Goal: Communication & Community: Ask a question

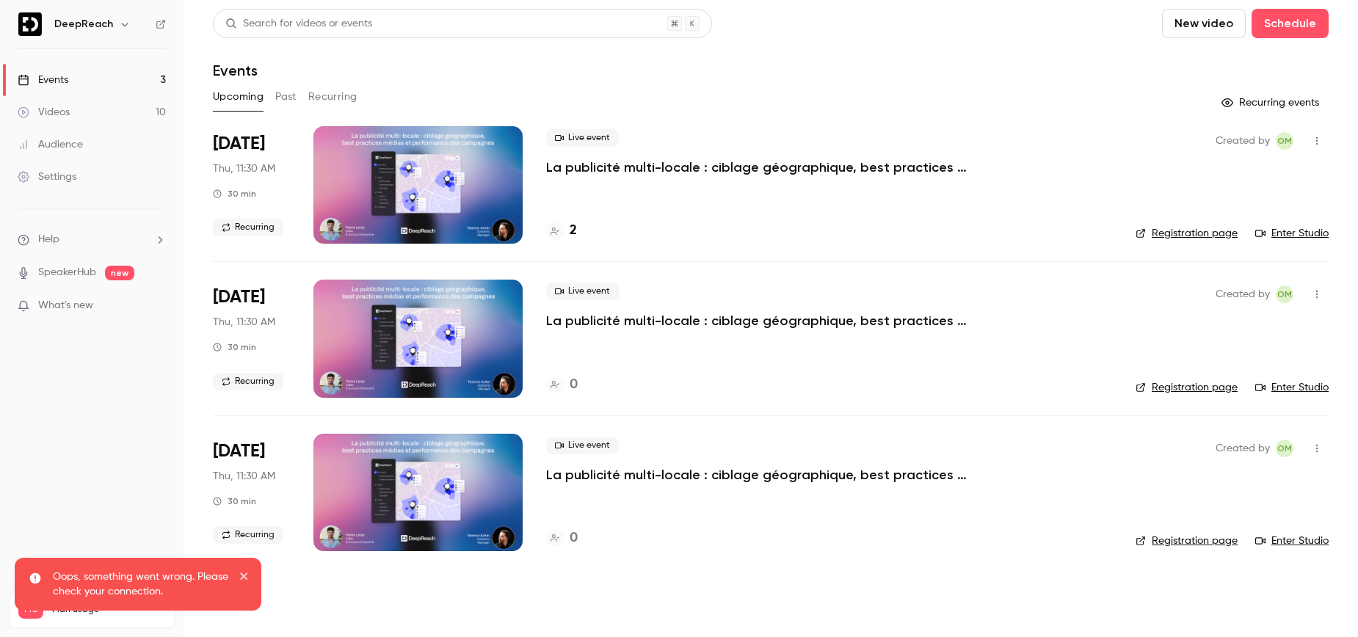
click at [648, 164] on p "La publicité multi-locale : ciblage géographique, best practices médias et perf…" at bounding box center [766, 168] width 441 height 18
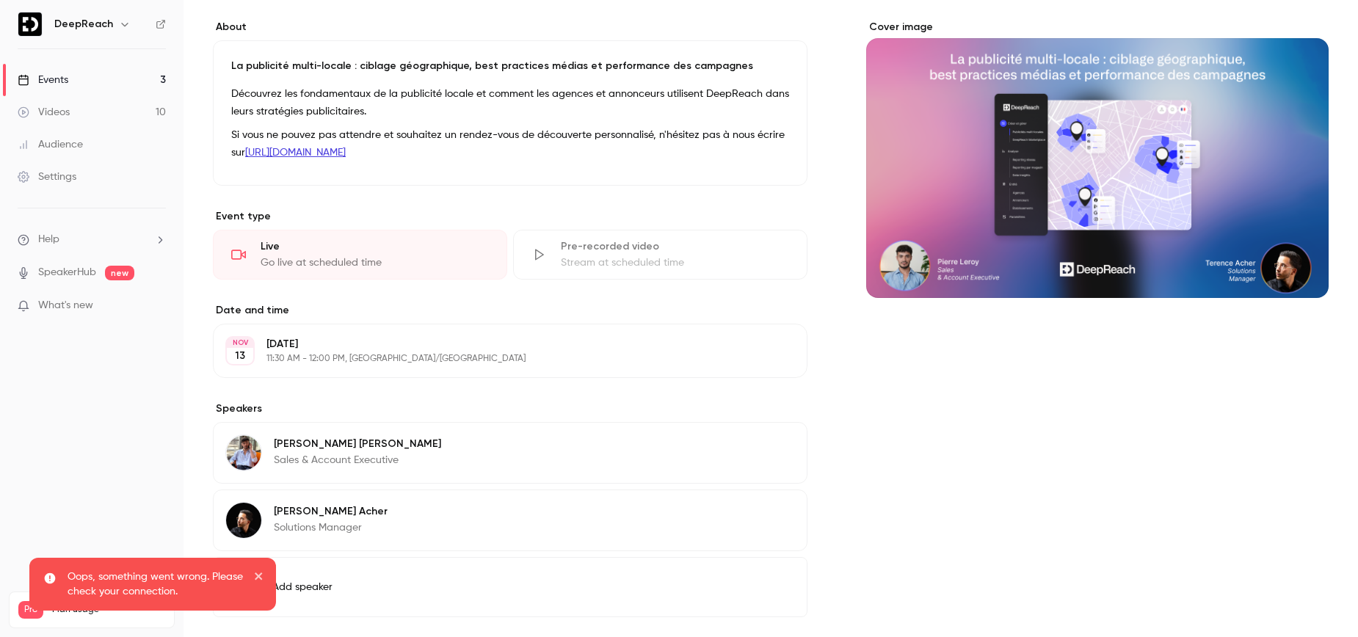
scroll to position [184, 0]
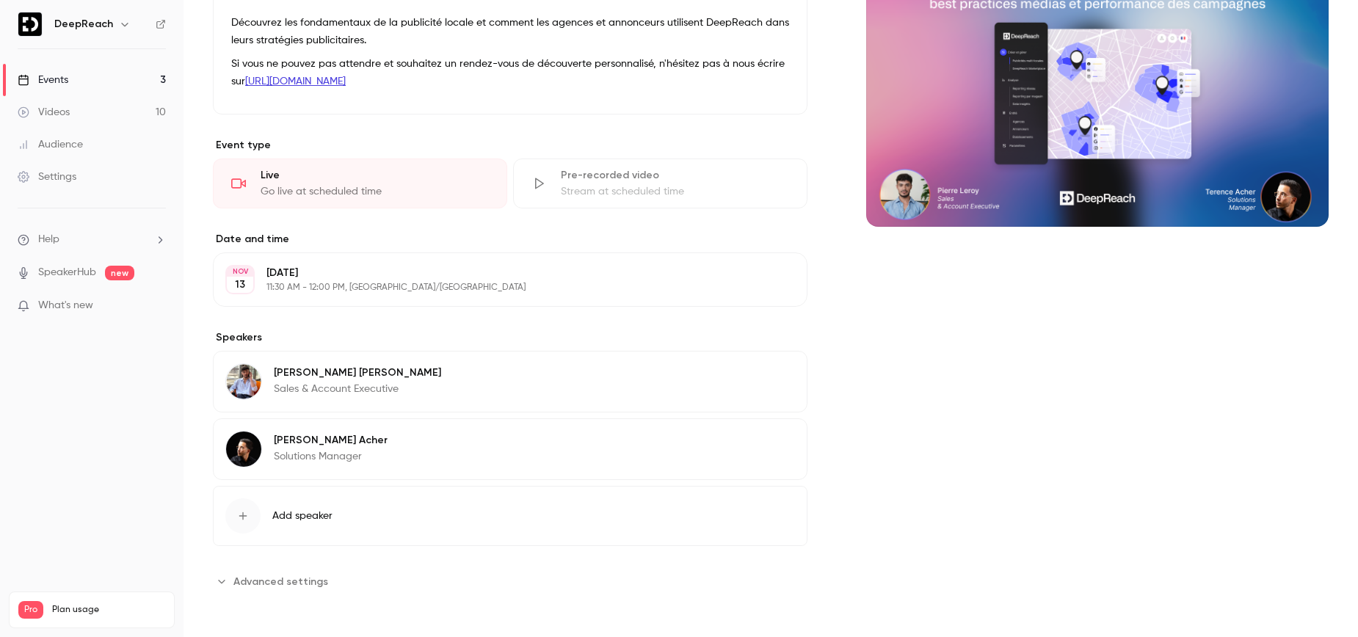
click at [288, 577] on span "Advanced settings" at bounding box center [280, 581] width 95 height 15
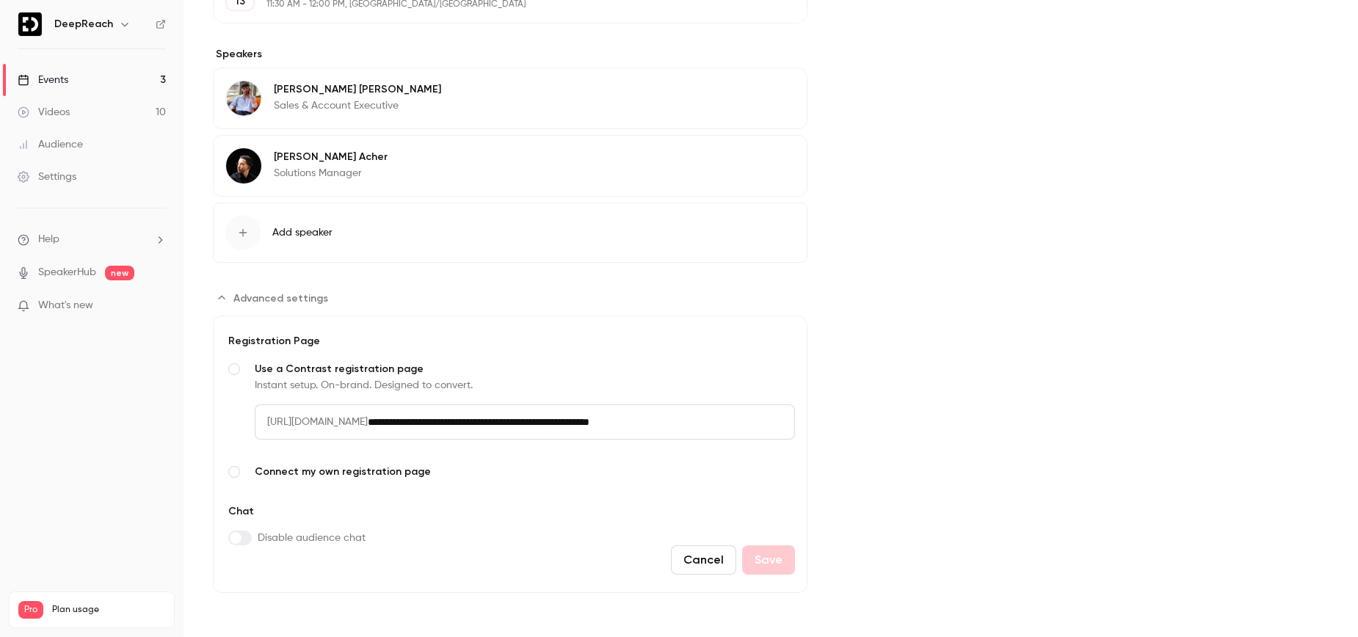
scroll to position [0, 0]
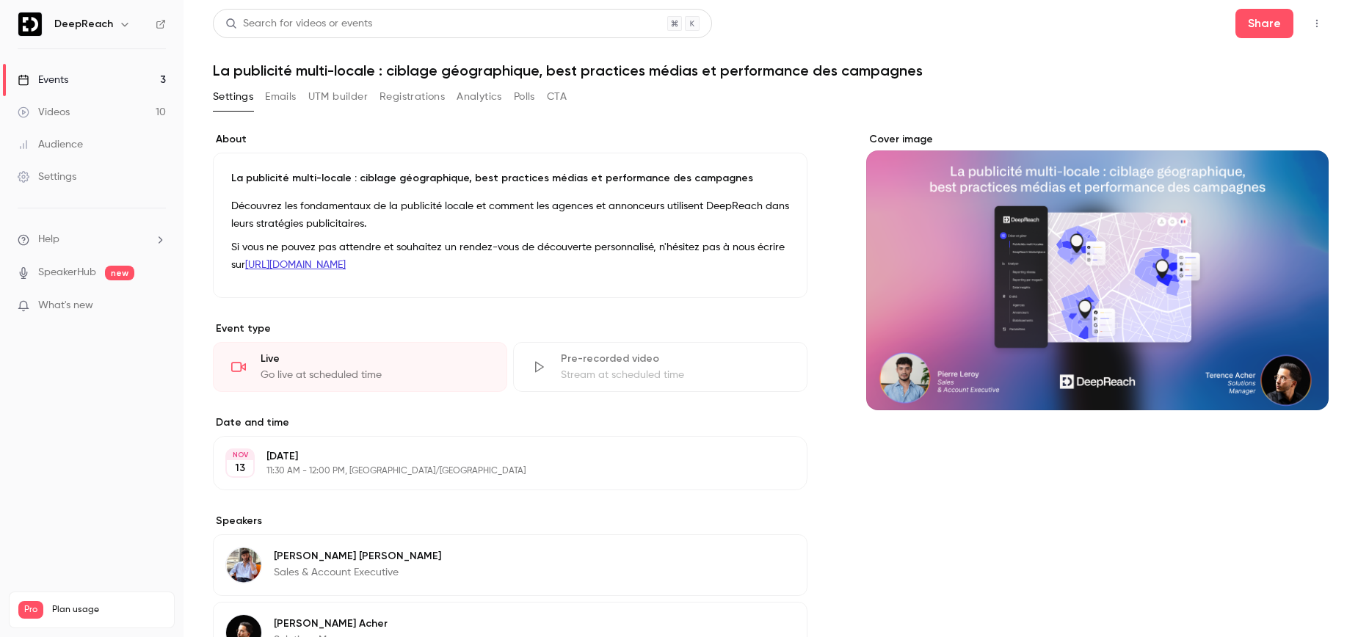
click at [70, 177] on div "Settings" at bounding box center [47, 177] width 59 height 15
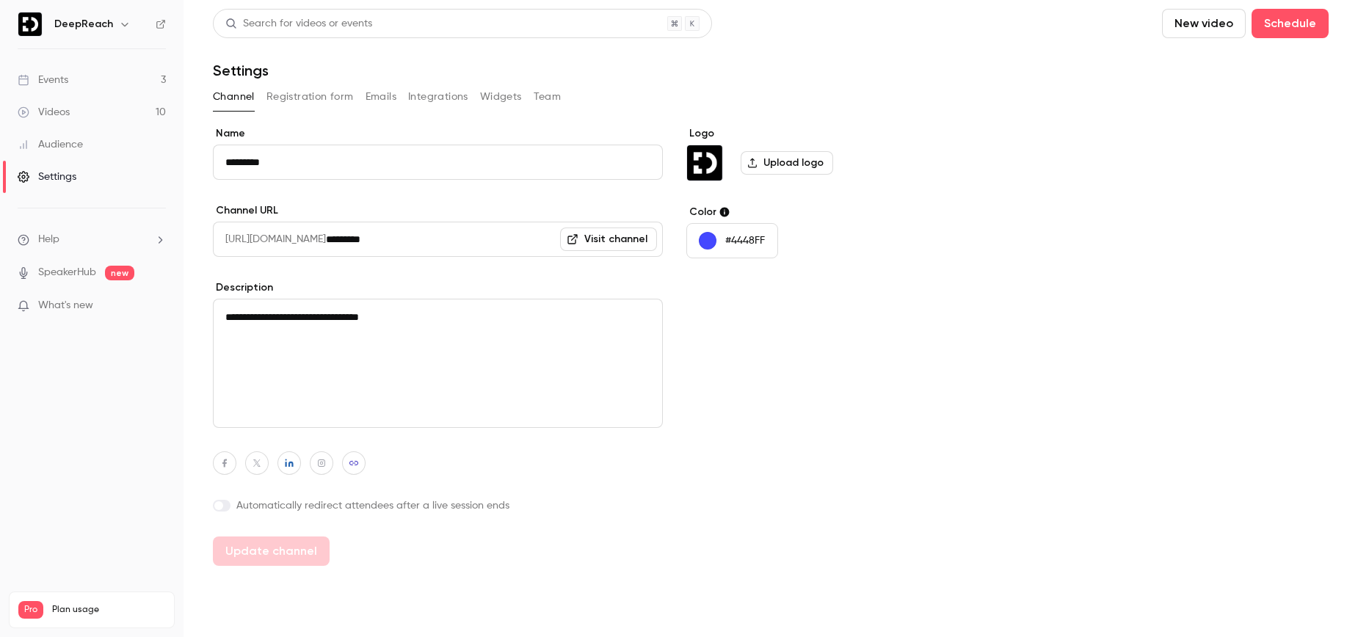
click at [220, 505] on span at bounding box center [218, 505] width 9 height 9
click at [275, 593] on button "Update channel" at bounding box center [271, 598] width 117 height 29
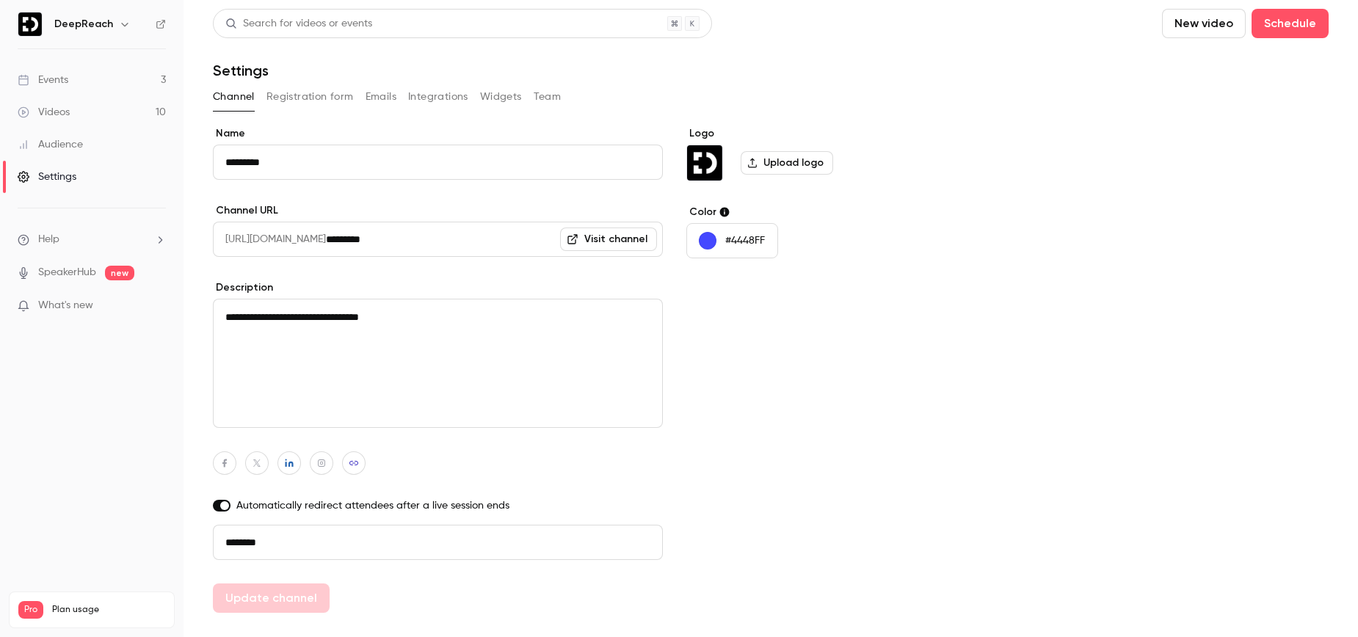
type input "**********"
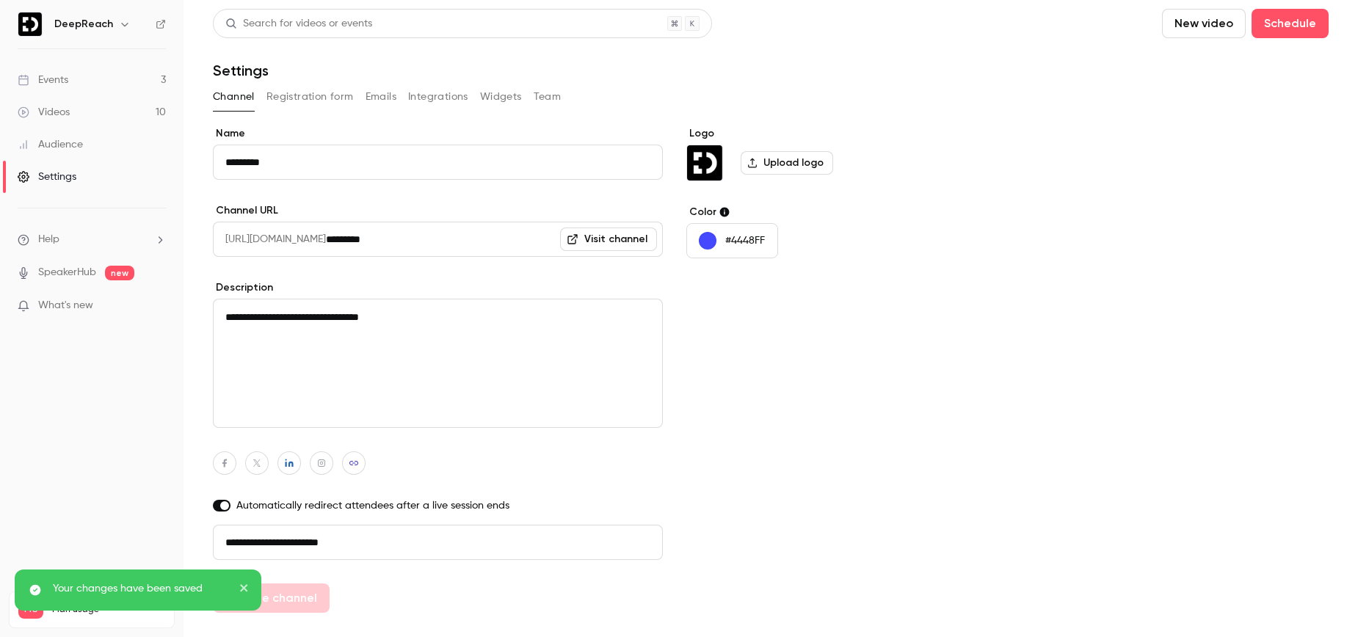
click at [735, 378] on div "Logo Upload logo Color #4448FF" at bounding box center [798, 369] width 225 height 487
click at [514, 94] on button "Widgets" at bounding box center [501, 96] width 42 height 23
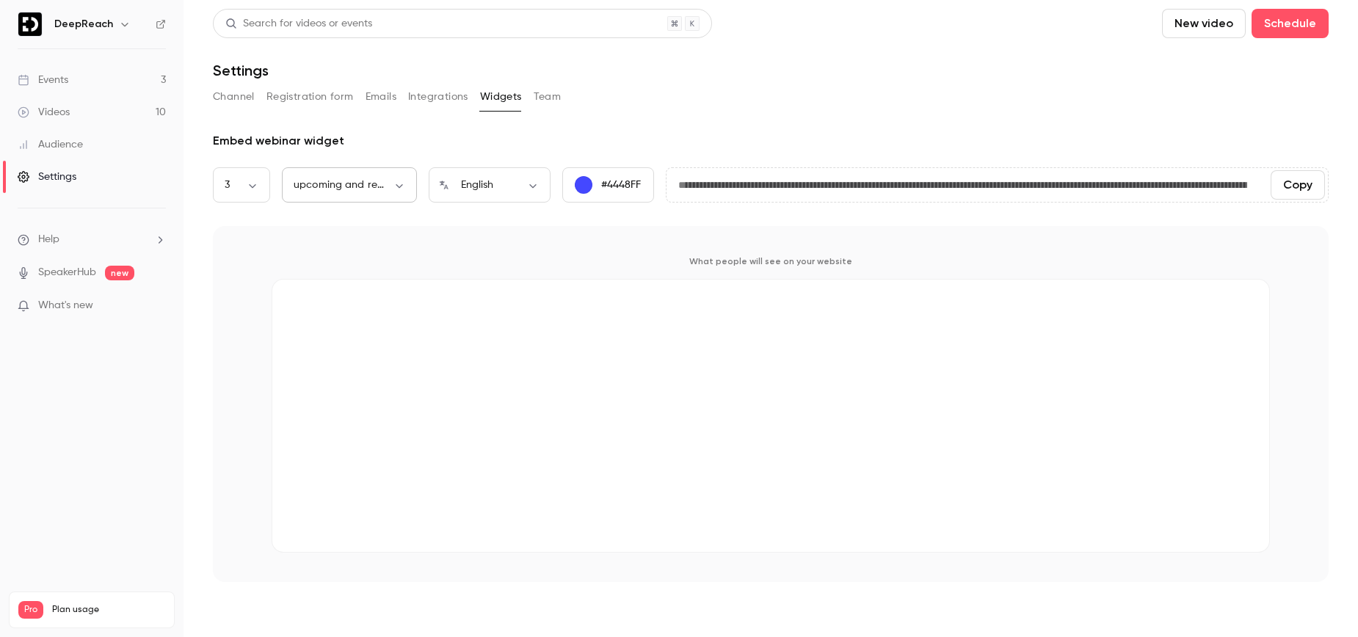
click at [367, 188] on body "**********" at bounding box center [679, 318] width 1358 height 637
click at [367, 188] on div at bounding box center [679, 318] width 1358 height 637
click at [549, 101] on button "Team" at bounding box center [548, 96] width 28 height 23
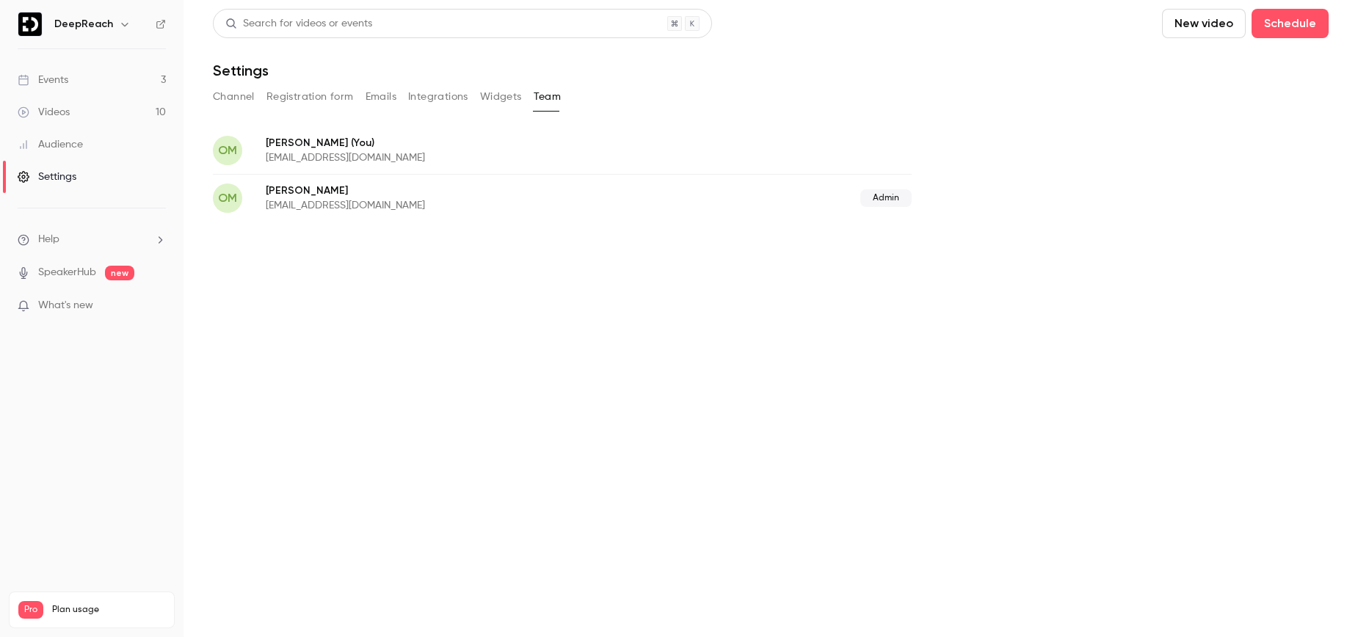
click at [383, 101] on button "Emails" at bounding box center [381, 96] width 31 height 23
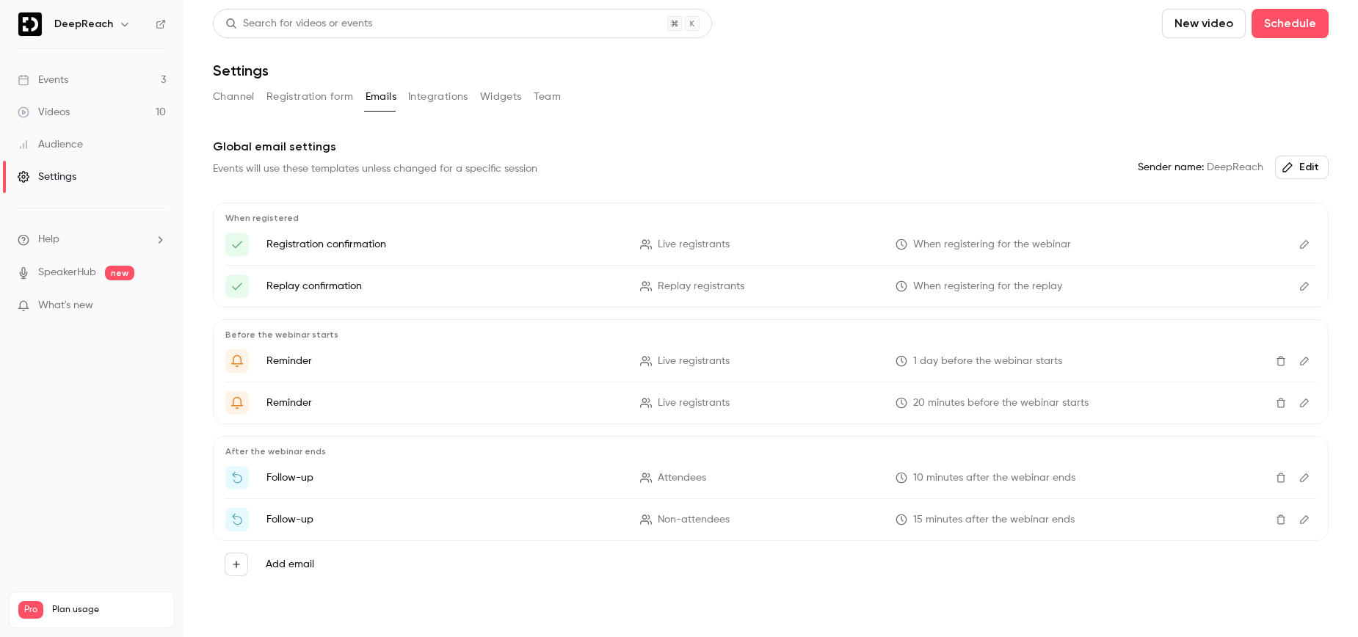
click at [318, 98] on button "Registration form" at bounding box center [310, 96] width 87 height 23
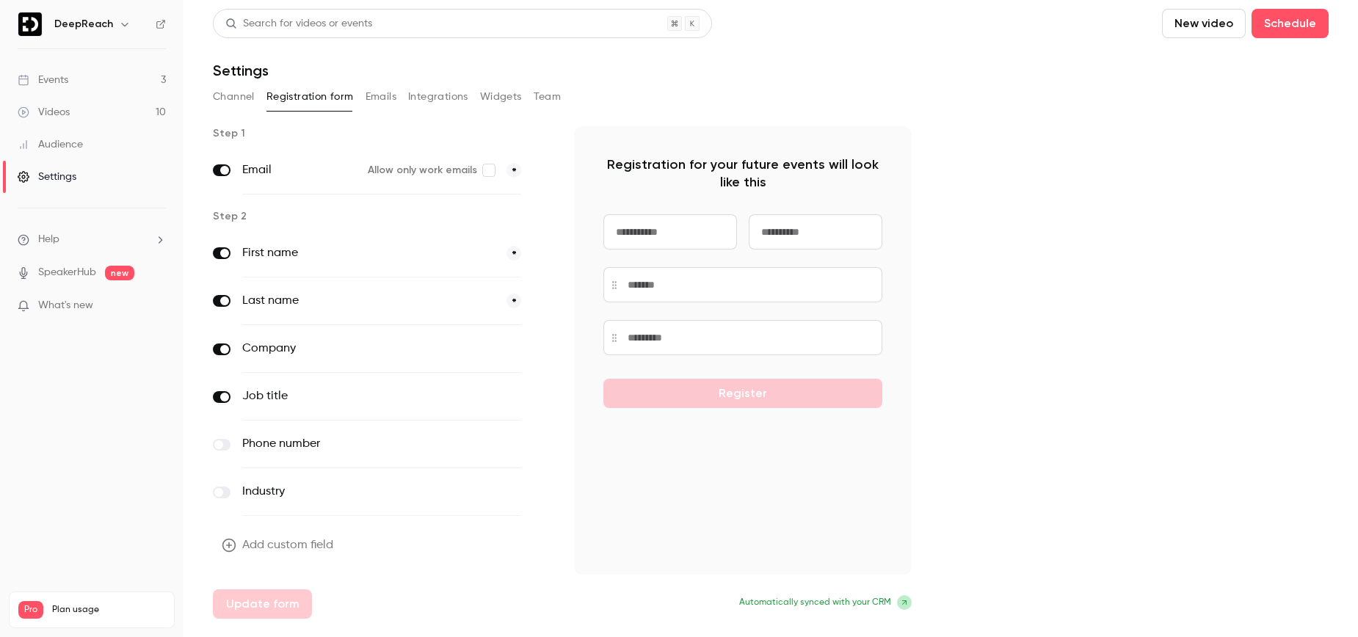
click at [250, 98] on button "Channel" at bounding box center [234, 96] width 42 height 23
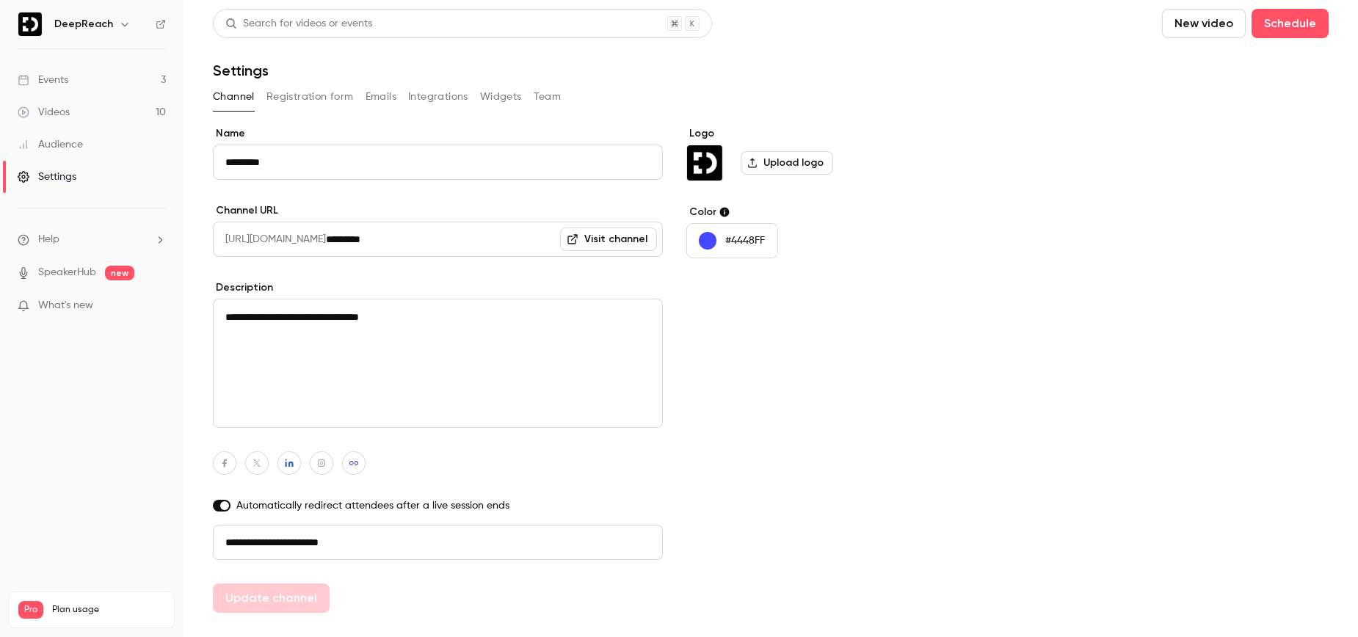
click at [76, 304] on span "What's new" at bounding box center [65, 305] width 55 height 15
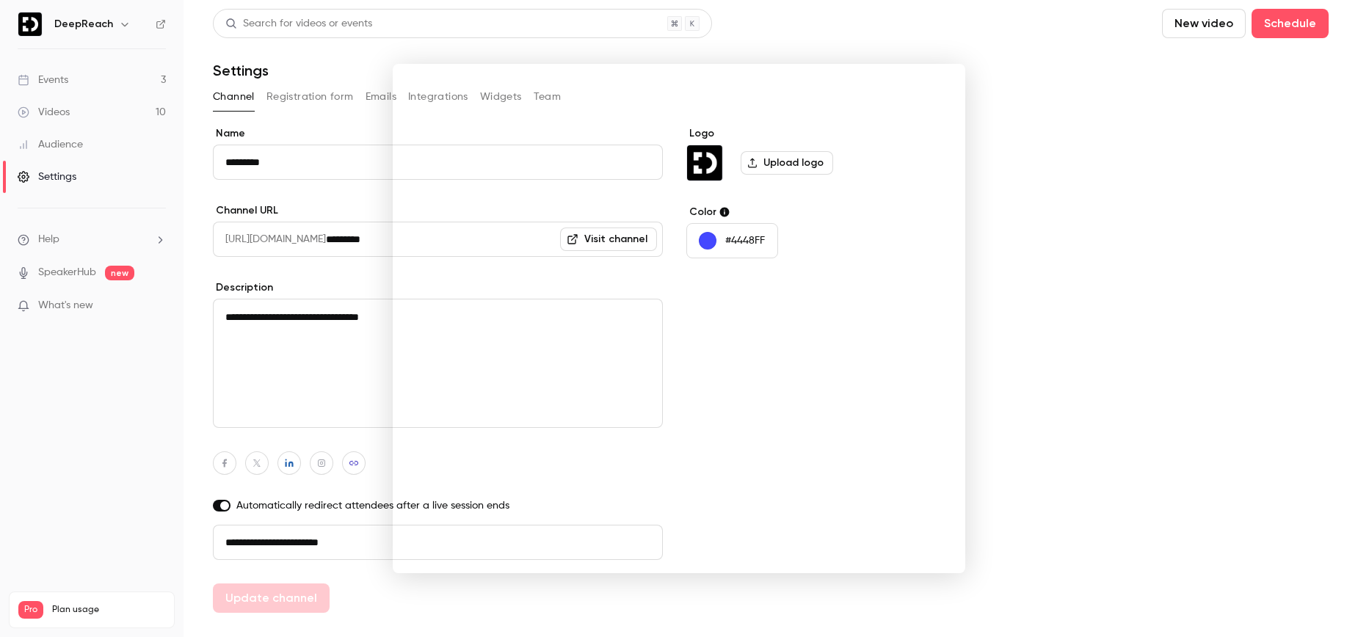
click at [73, 269] on div at bounding box center [679, 318] width 1358 height 637
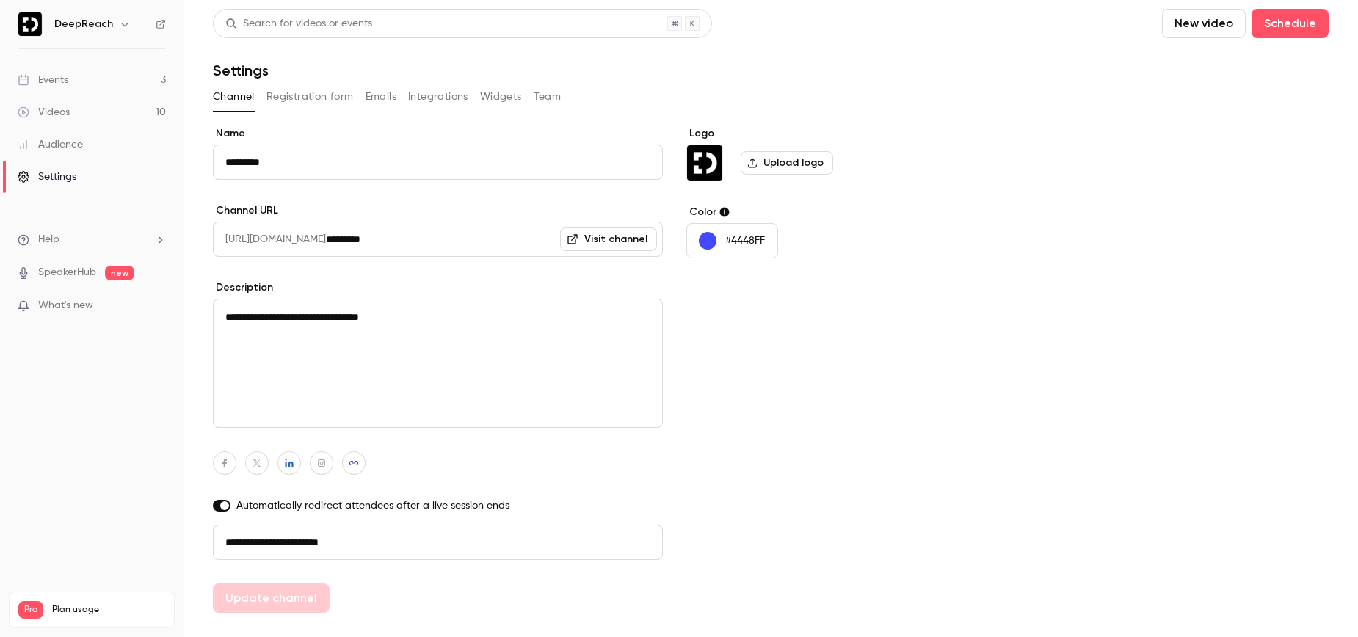
click at [73, 115] on link "Videos 10" at bounding box center [92, 112] width 184 height 32
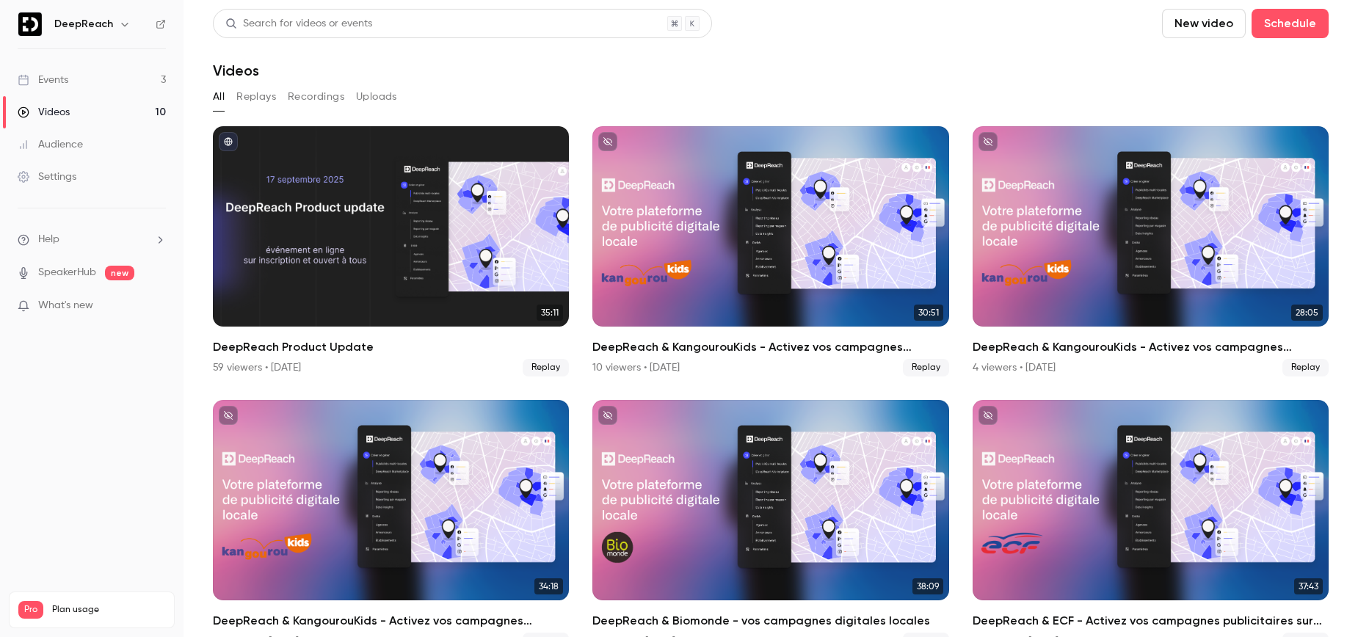
click at [64, 70] on link "Events 3" at bounding box center [92, 80] width 184 height 32
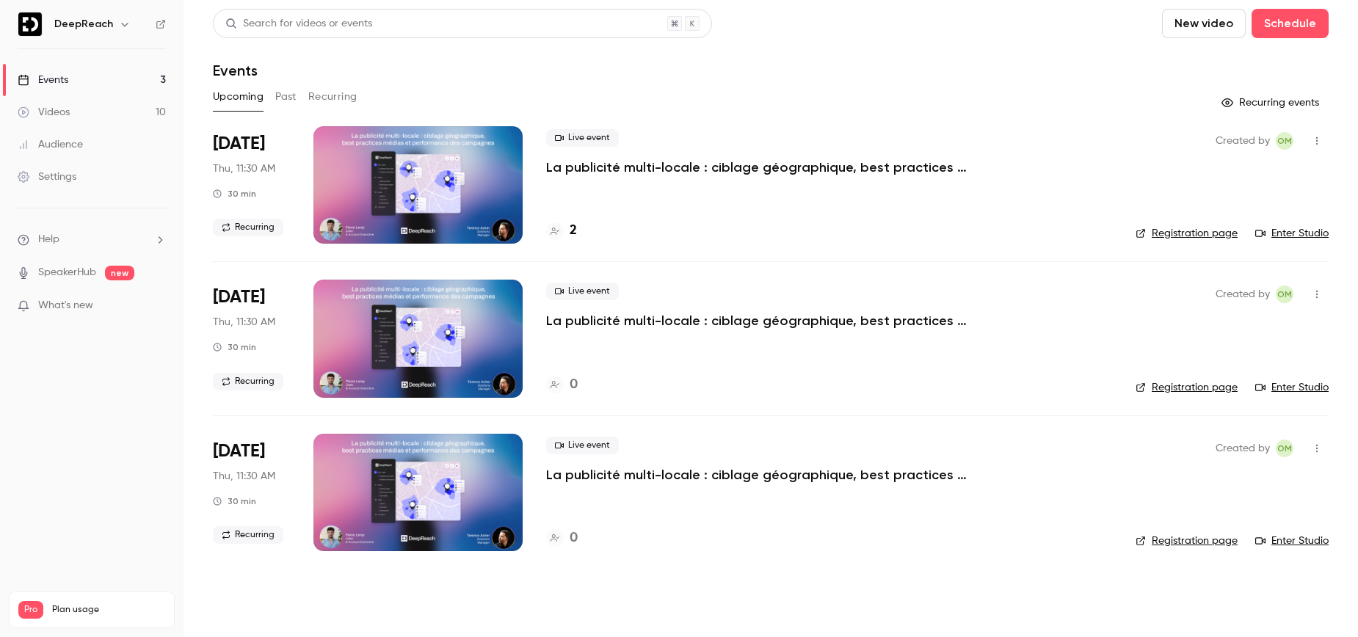
click at [1325, 135] on button "button" at bounding box center [1316, 140] width 23 height 23
click at [595, 163] on div at bounding box center [679, 318] width 1358 height 637
click at [457, 200] on div at bounding box center [418, 184] width 209 height 117
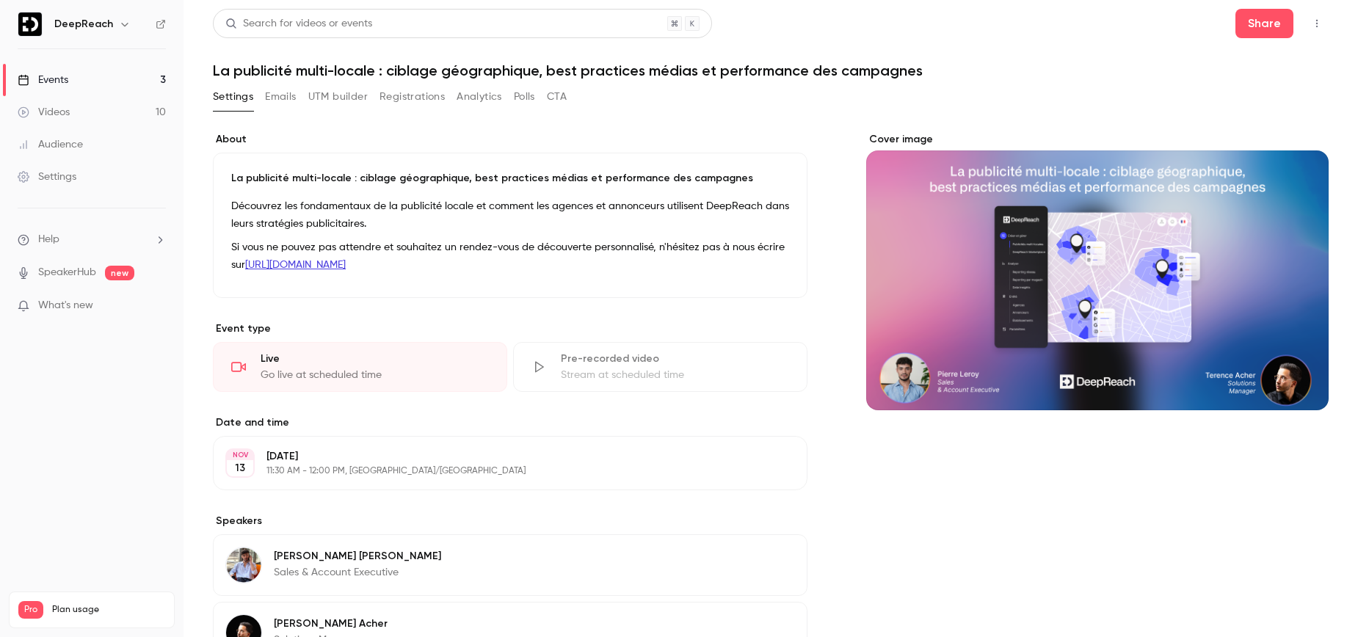
click at [769, 269] on button "Edit" at bounding box center [763, 268] width 54 height 23
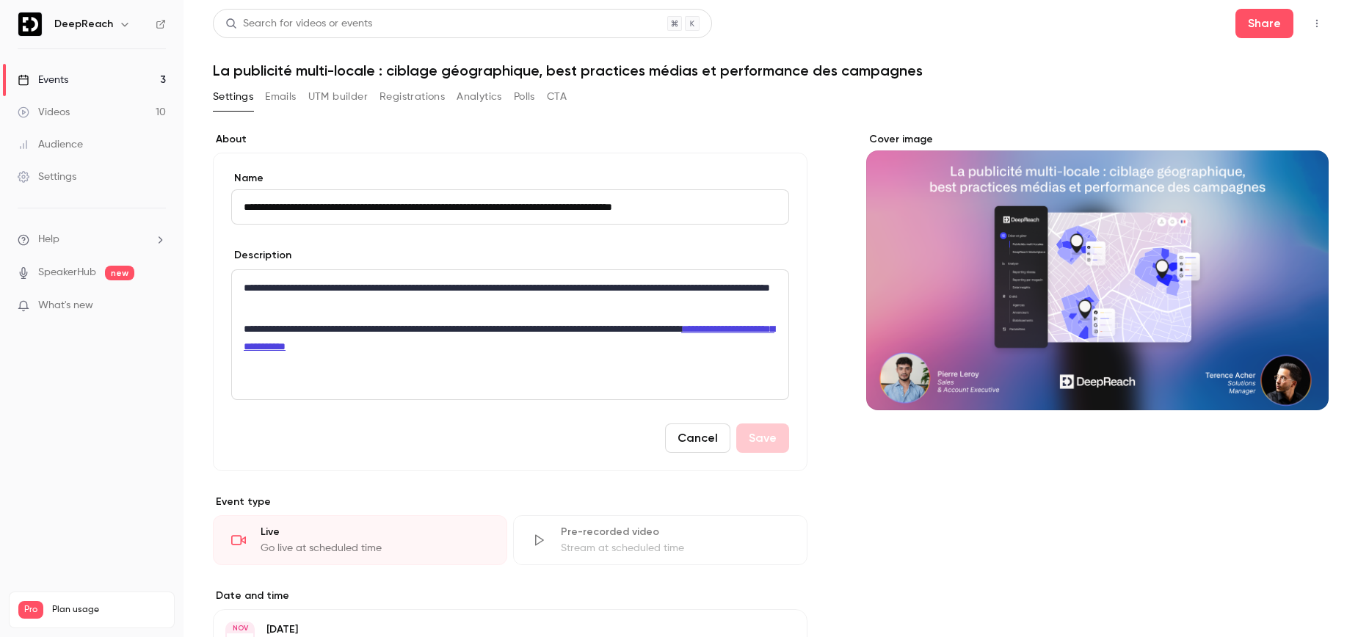
click at [700, 430] on button "Cancel" at bounding box center [697, 438] width 65 height 29
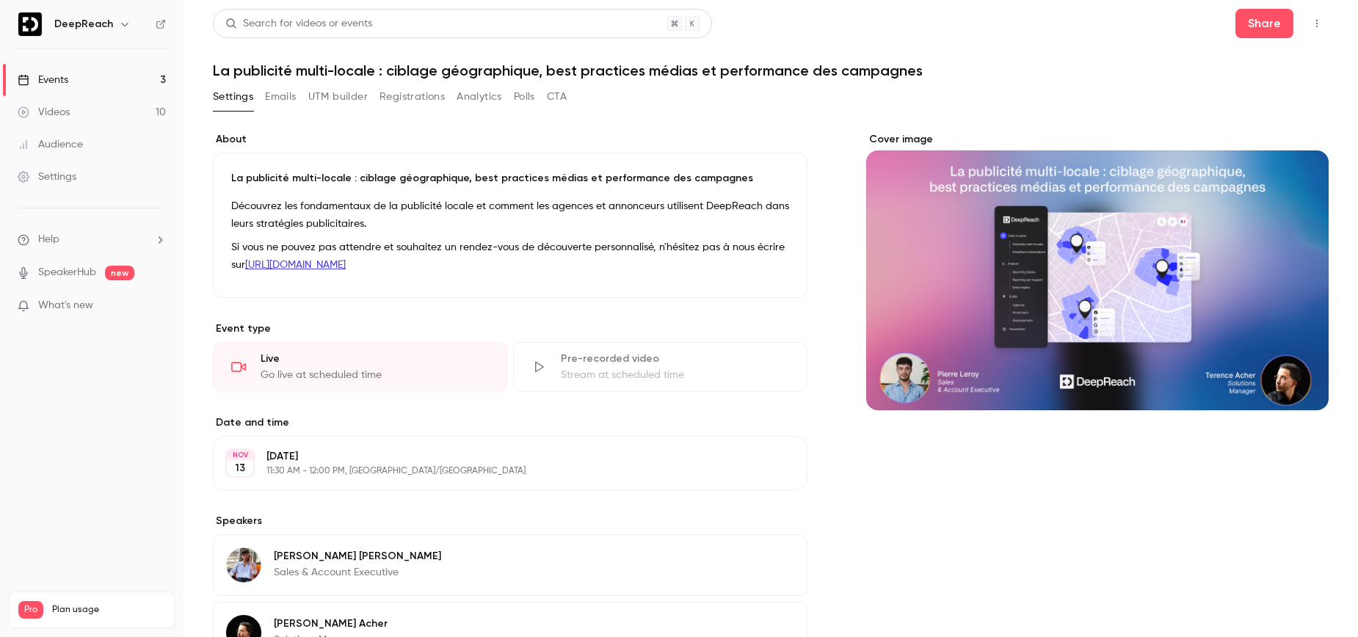
click at [275, 92] on button "Emails" at bounding box center [280, 96] width 31 height 23
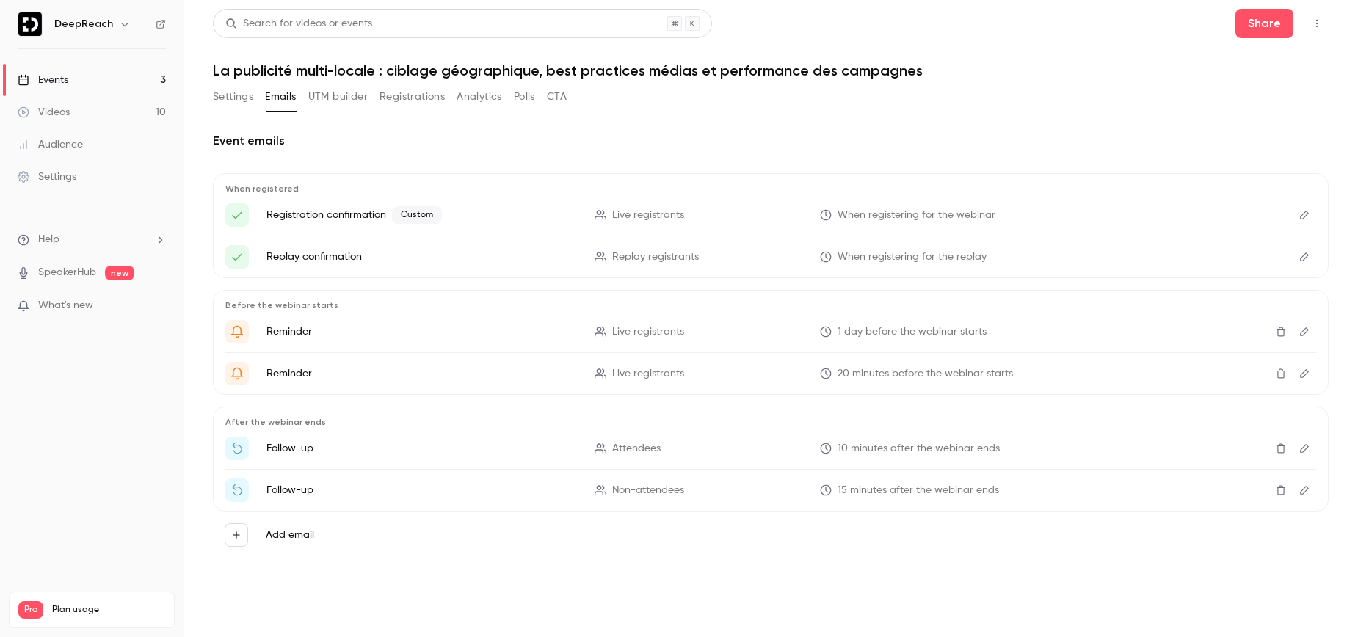
click at [1306, 214] on icon "Edit" at bounding box center [1304, 215] width 9 height 9
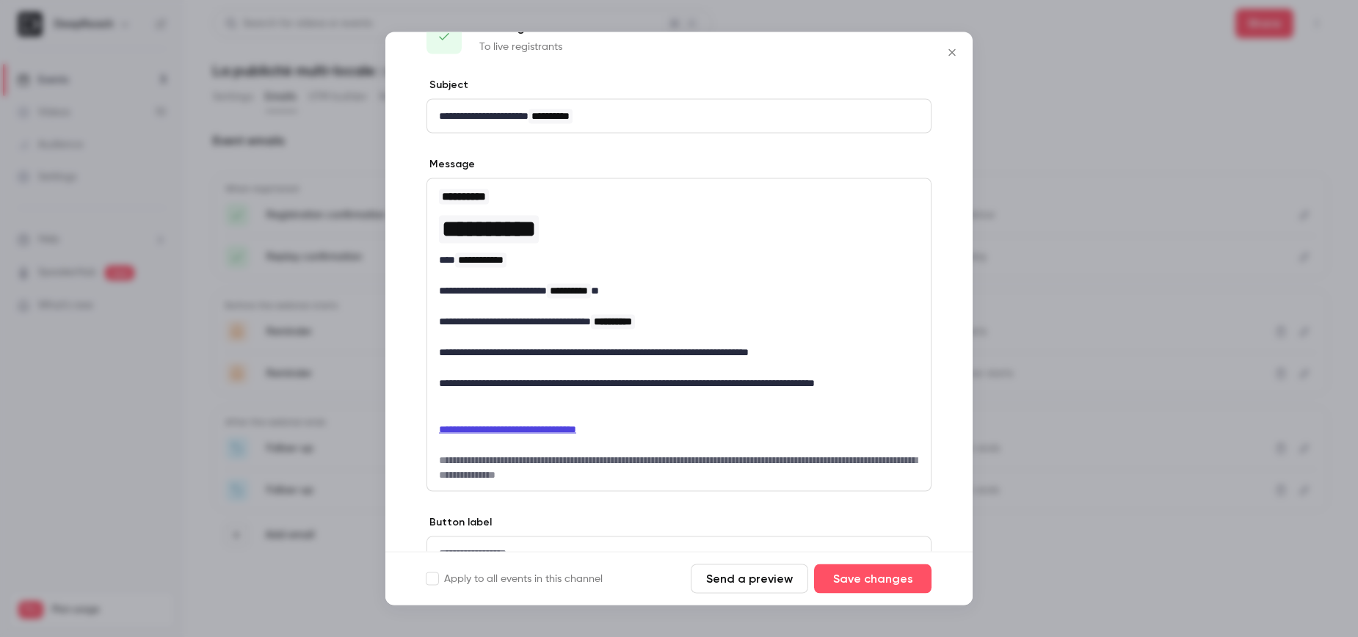
scroll to position [43, 0]
click at [871, 577] on button "Save changes" at bounding box center [872, 579] width 117 height 29
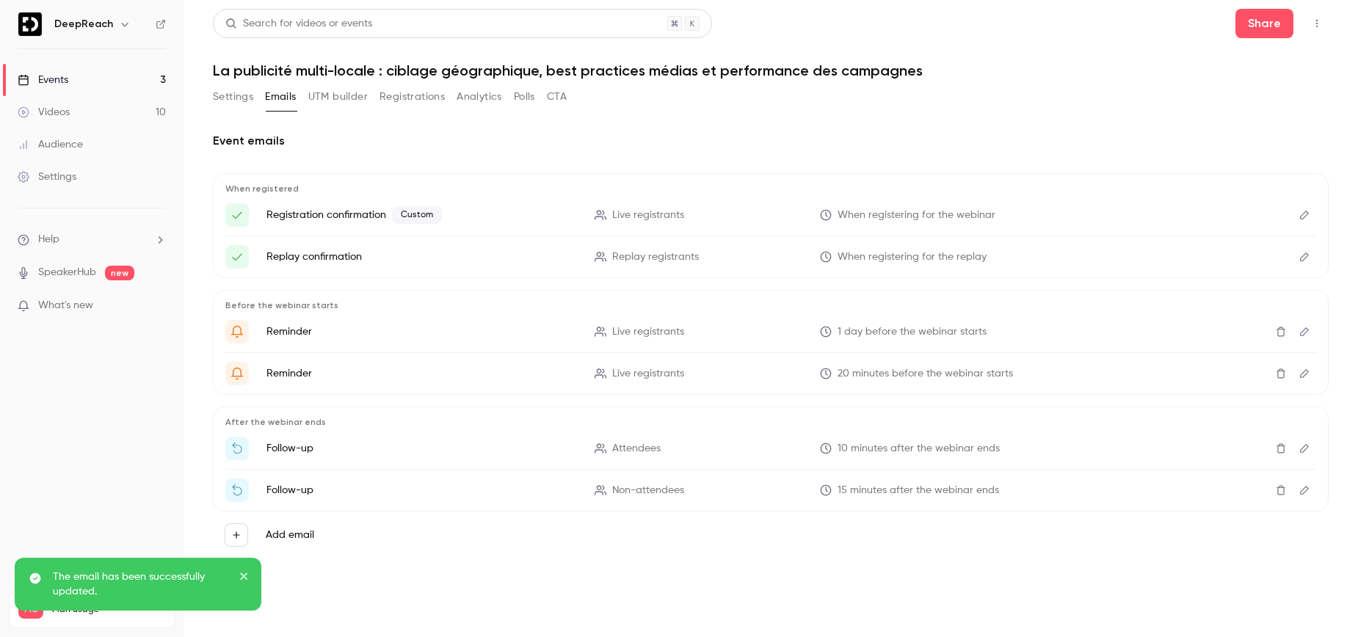
click at [1310, 260] on icon "Edit" at bounding box center [1305, 257] width 12 height 10
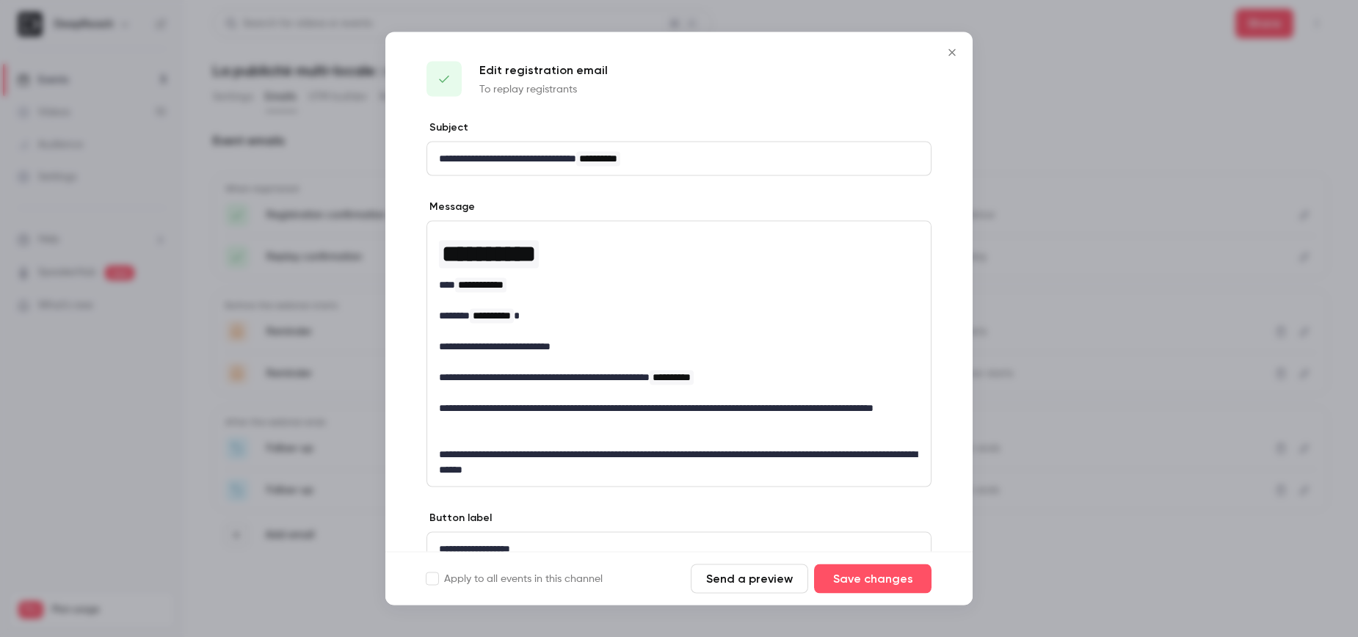
click at [454, 468] on p "**********" at bounding box center [679, 462] width 480 height 31
click at [874, 589] on button "Save changes" at bounding box center [872, 579] width 117 height 29
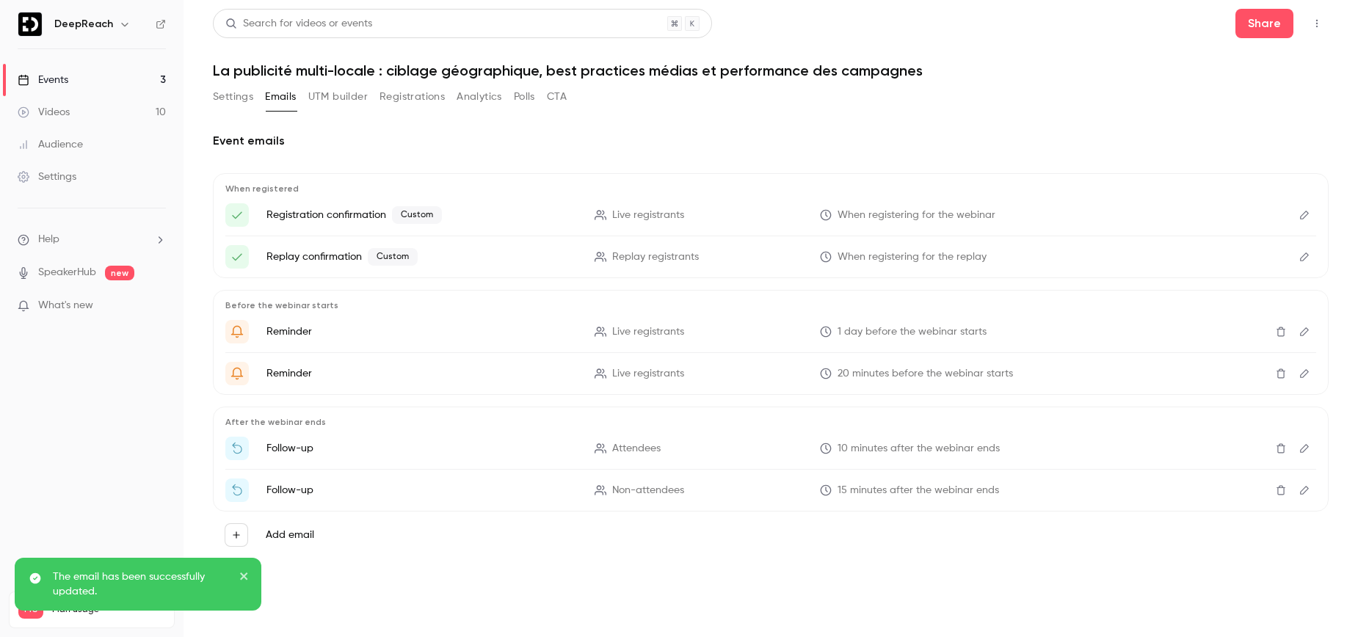
click at [1309, 334] on icon "Edit" at bounding box center [1305, 332] width 12 height 10
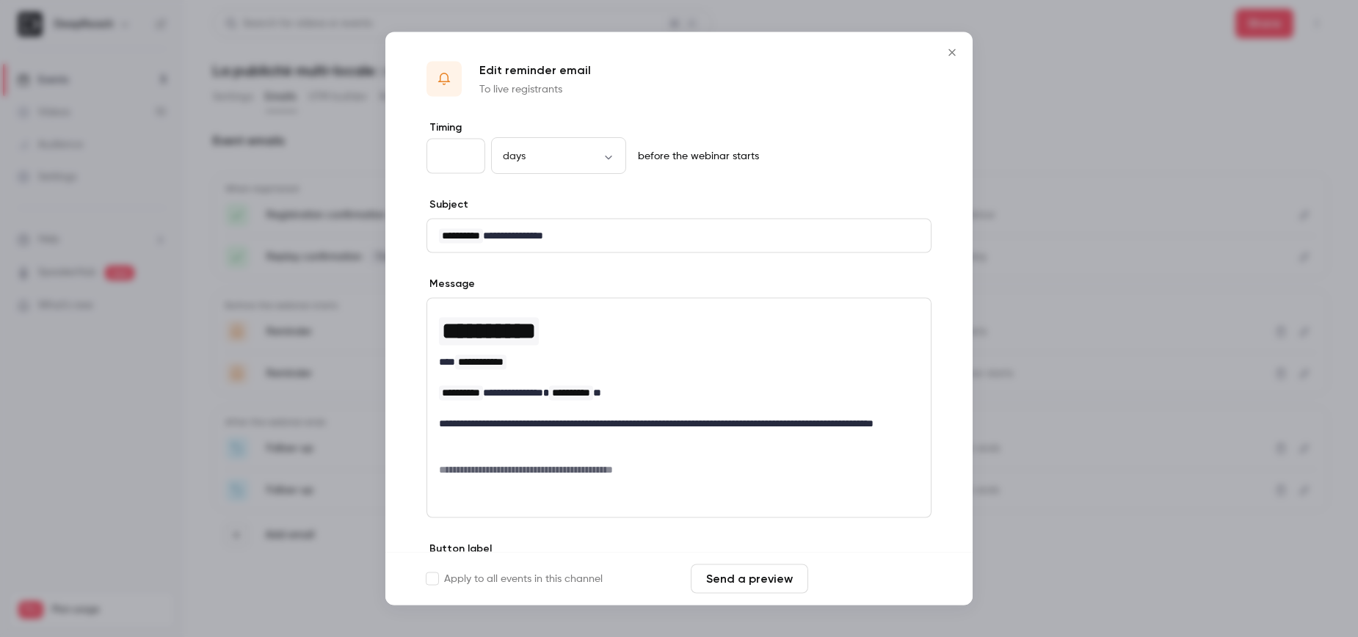
click at [877, 577] on button "Save changes" at bounding box center [872, 579] width 117 height 29
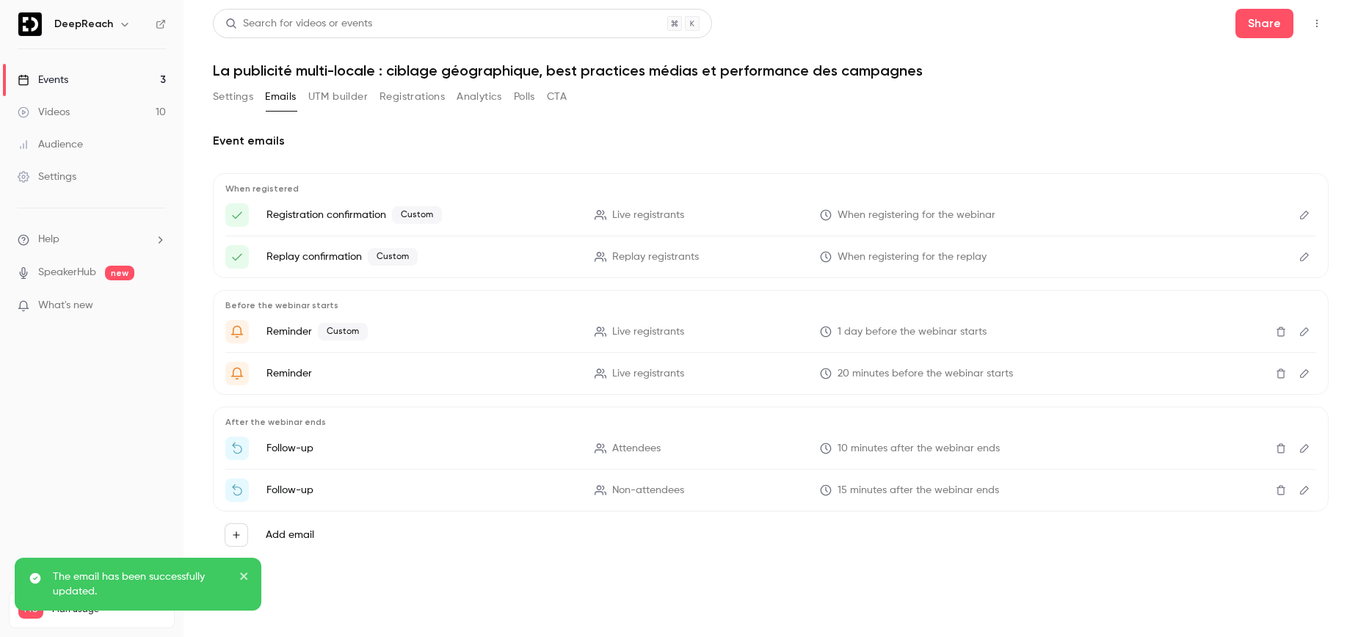
click at [1302, 377] on icon "Edit" at bounding box center [1305, 374] width 12 height 10
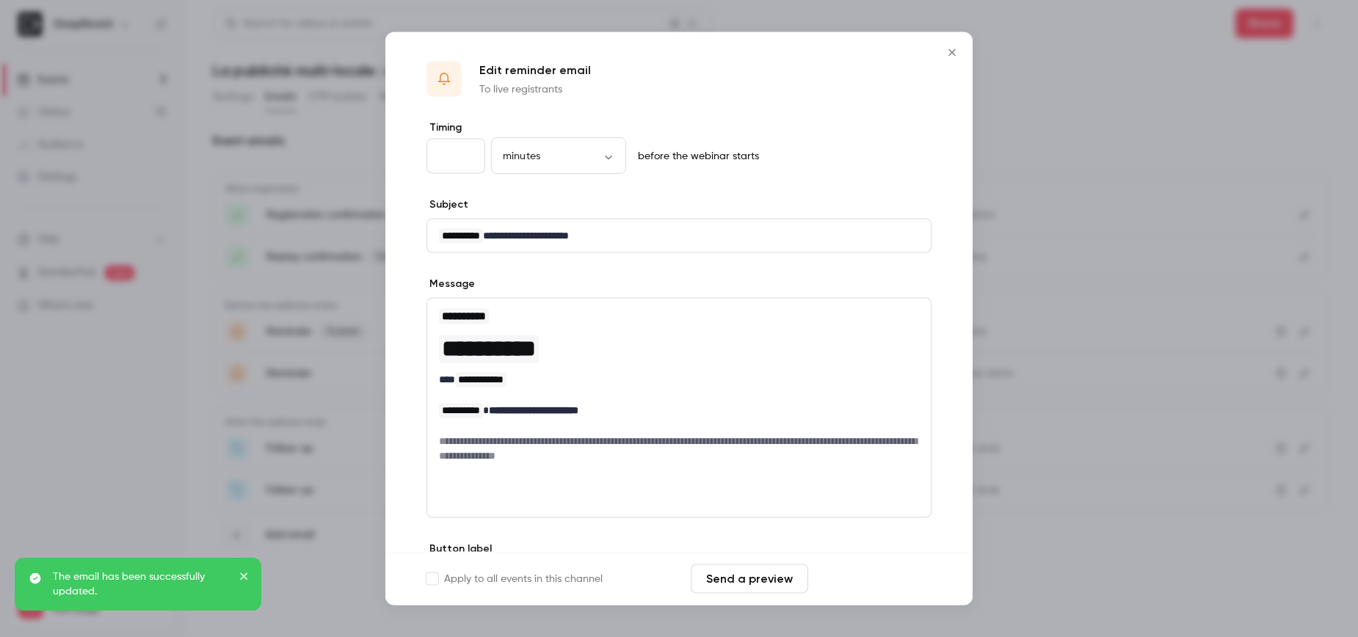
click at [875, 571] on button "Save changes" at bounding box center [872, 579] width 117 height 29
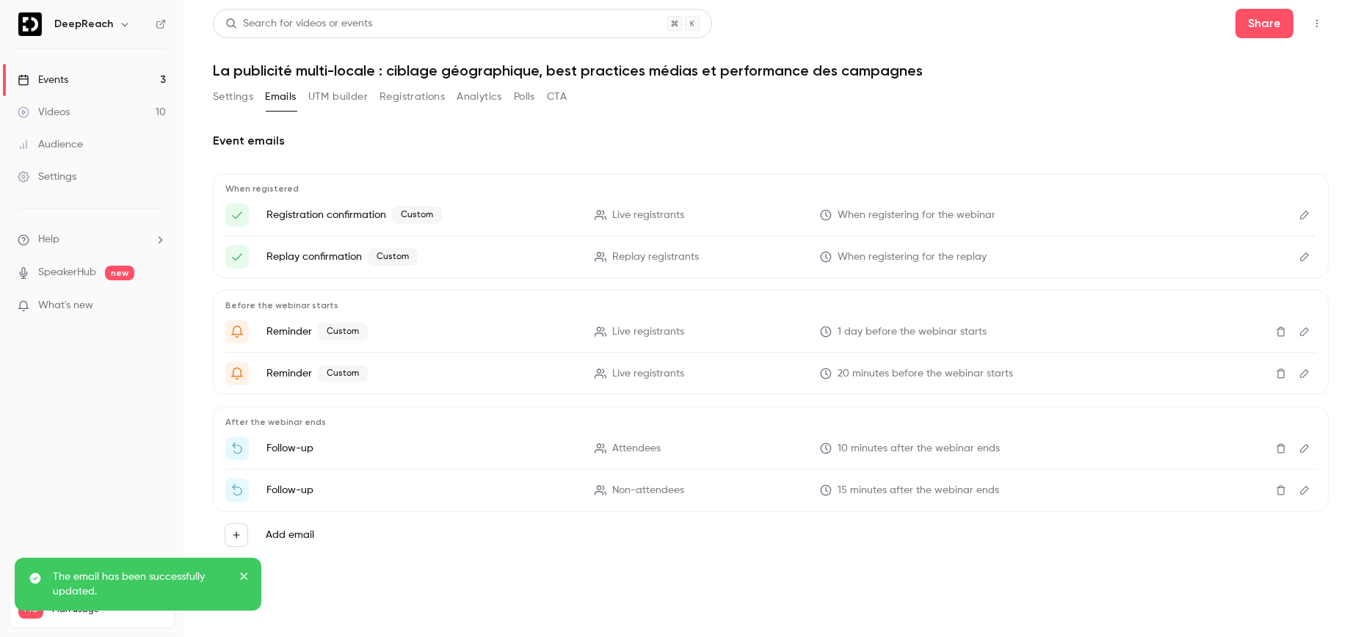
click at [1308, 369] on icon "Edit" at bounding box center [1305, 374] width 12 height 10
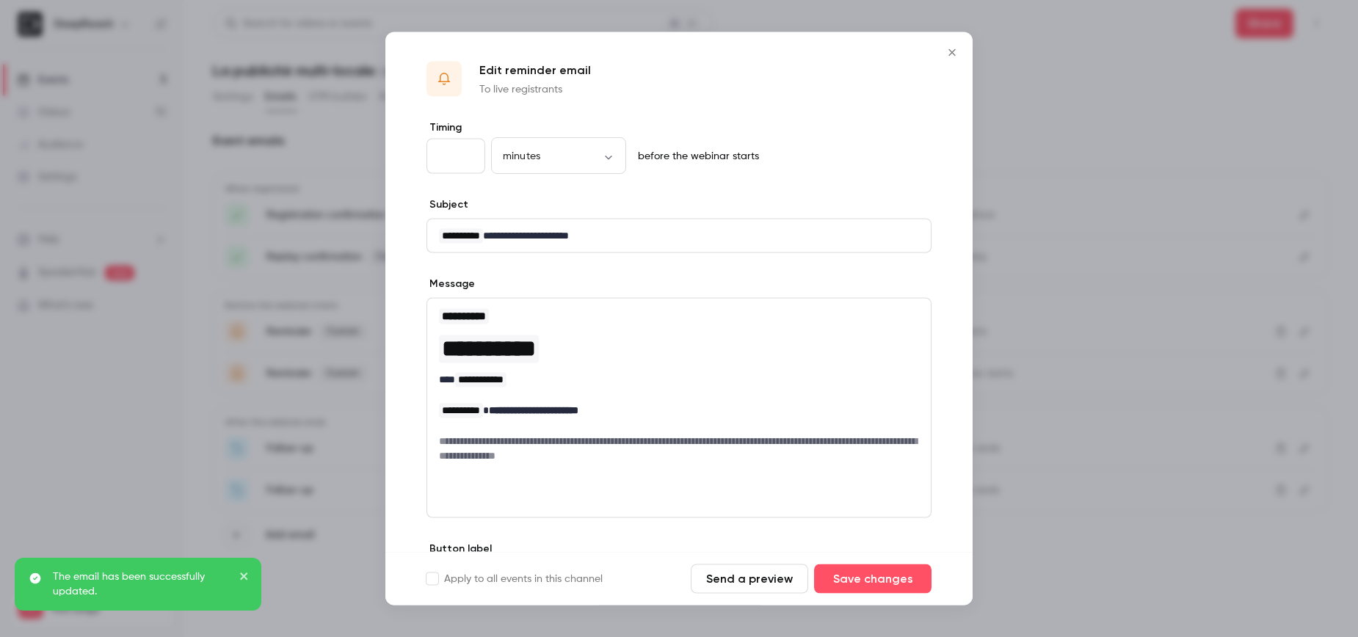
click at [628, 442] on h6 "**********" at bounding box center [679, 448] width 480 height 29
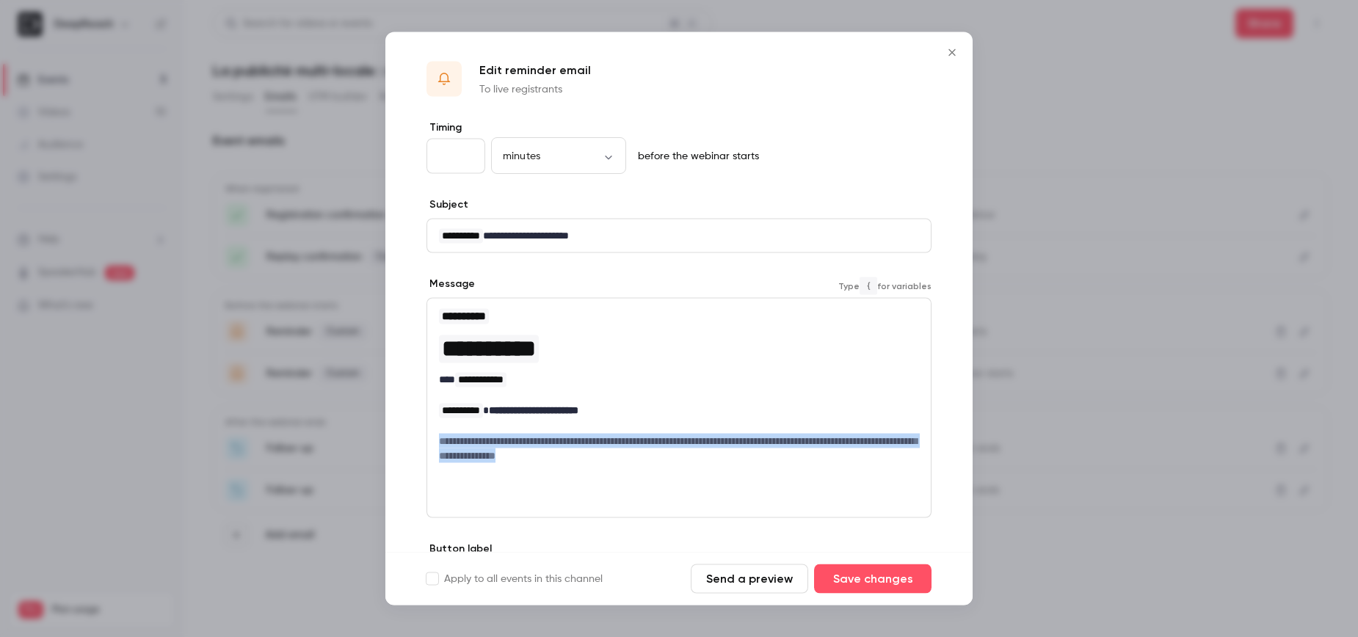
drag, startPoint x: 703, startPoint y: 457, endPoint x: 430, endPoint y: 437, distance: 273.8
click at [430, 437] on div "**********" at bounding box center [679, 385] width 504 height 173
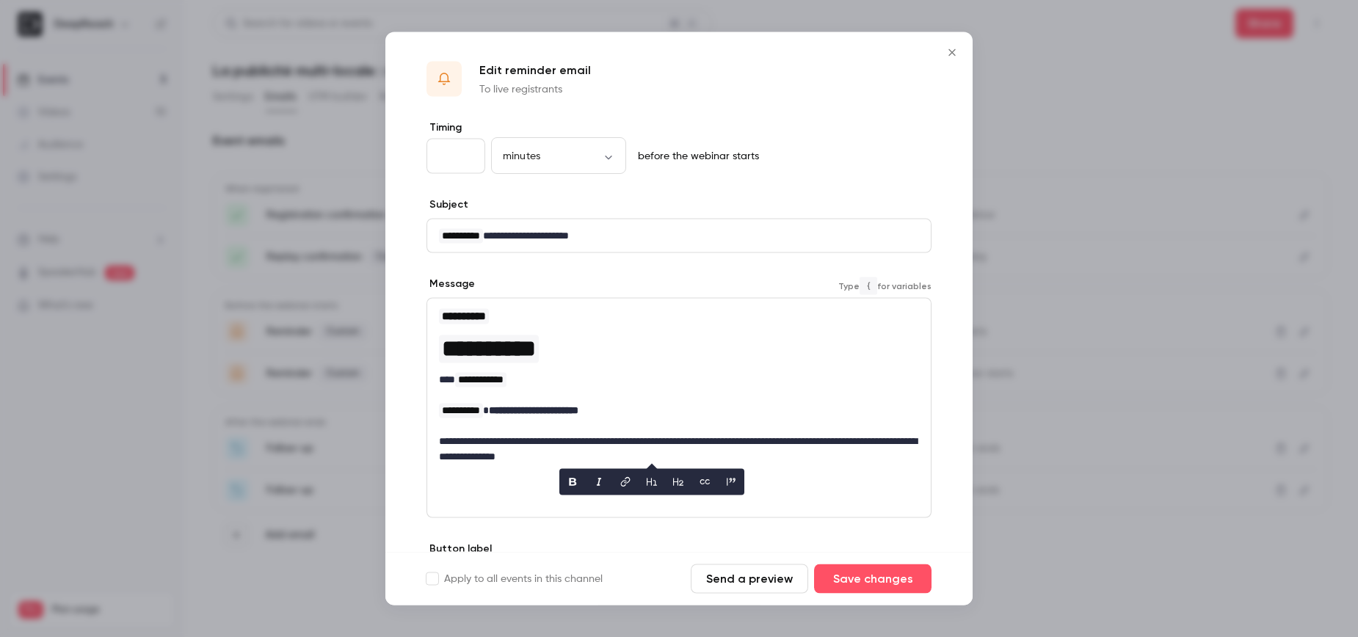
click at [455, 452] on p "**********" at bounding box center [679, 449] width 480 height 31
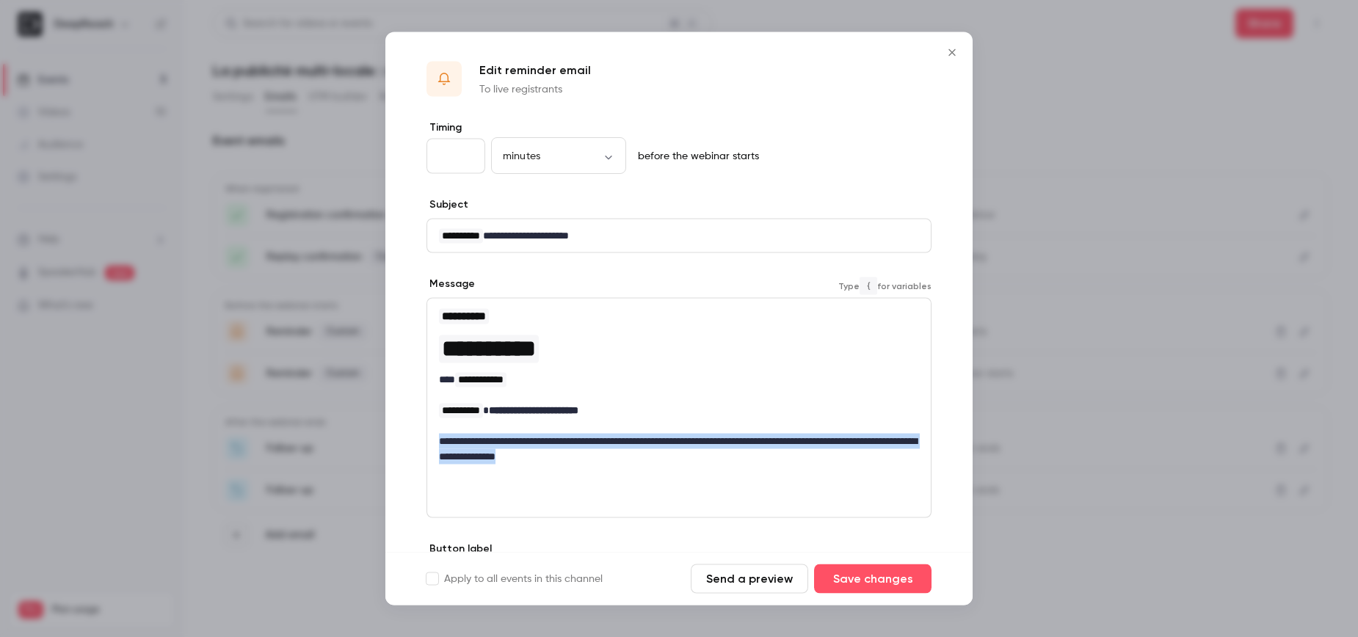
drag, startPoint x: 438, startPoint y: 443, endPoint x: 746, endPoint y: 476, distance: 309.4
click at [746, 476] on div "**********" at bounding box center [679, 408] width 505 height 220
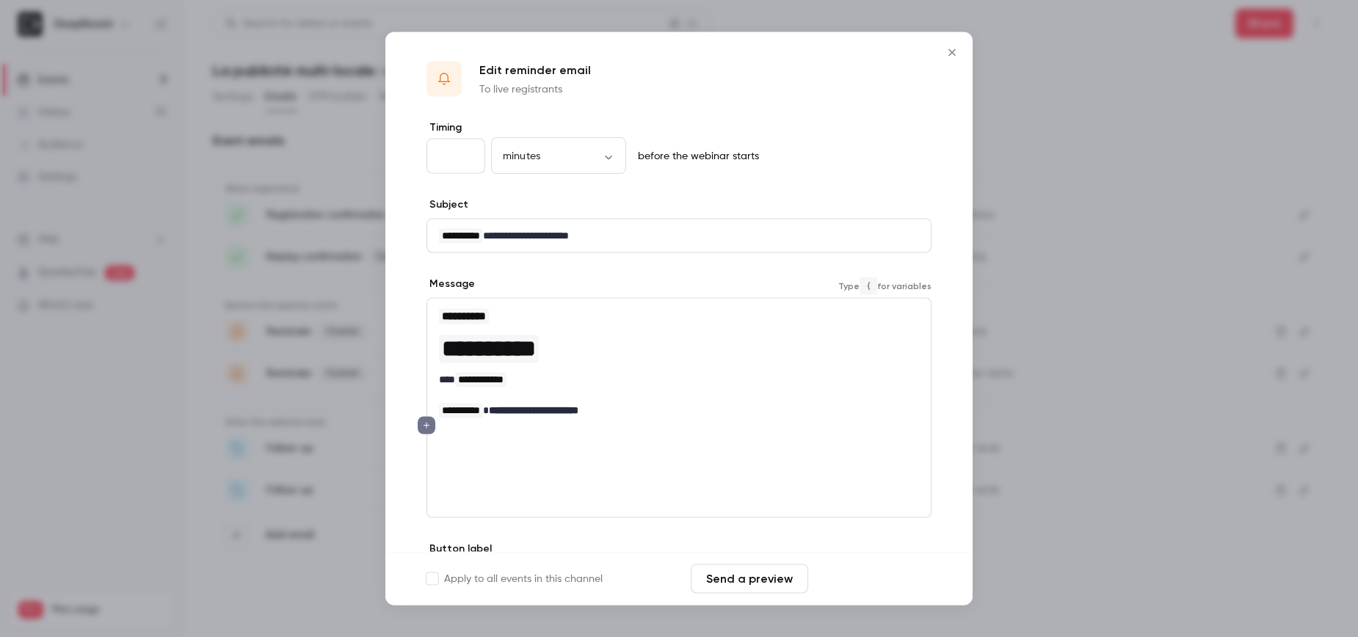
click at [892, 572] on button "Save changes" at bounding box center [872, 579] width 117 height 29
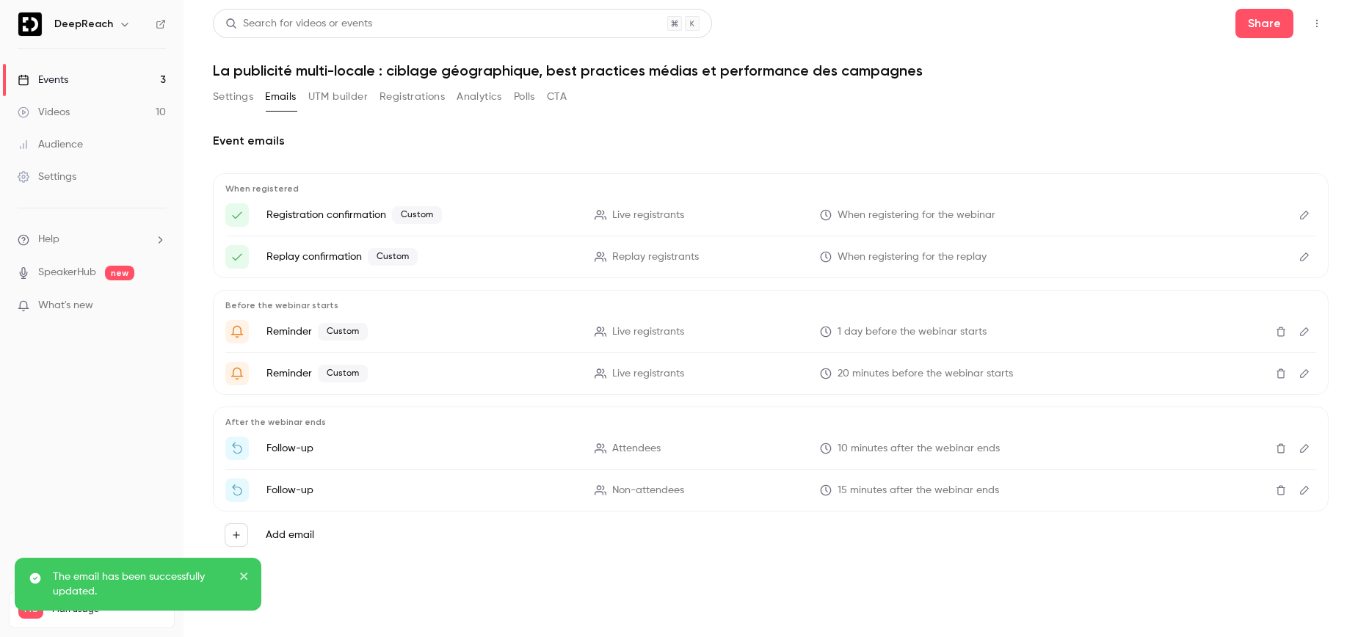
click at [1303, 444] on icon "Edit" at bounding box center [1305, 448] width 12 height 10
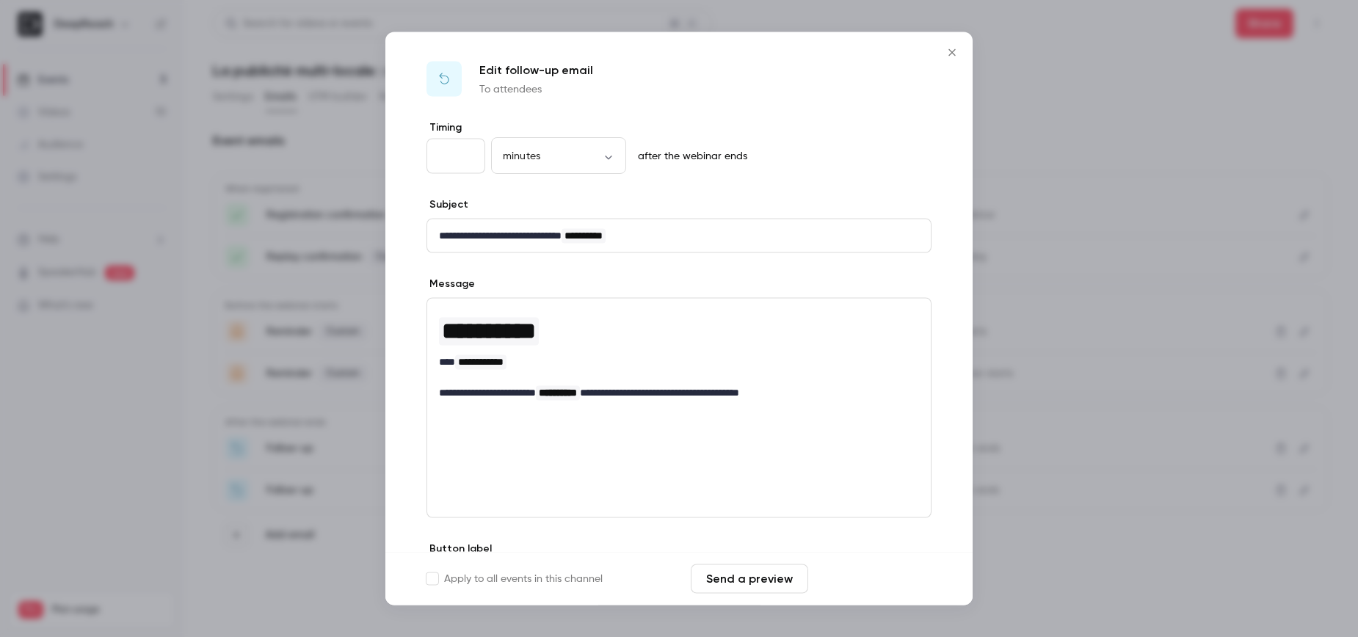
click at [856, 581] on button "Save changes" at bounding box center [872, 579] width 117 height 29
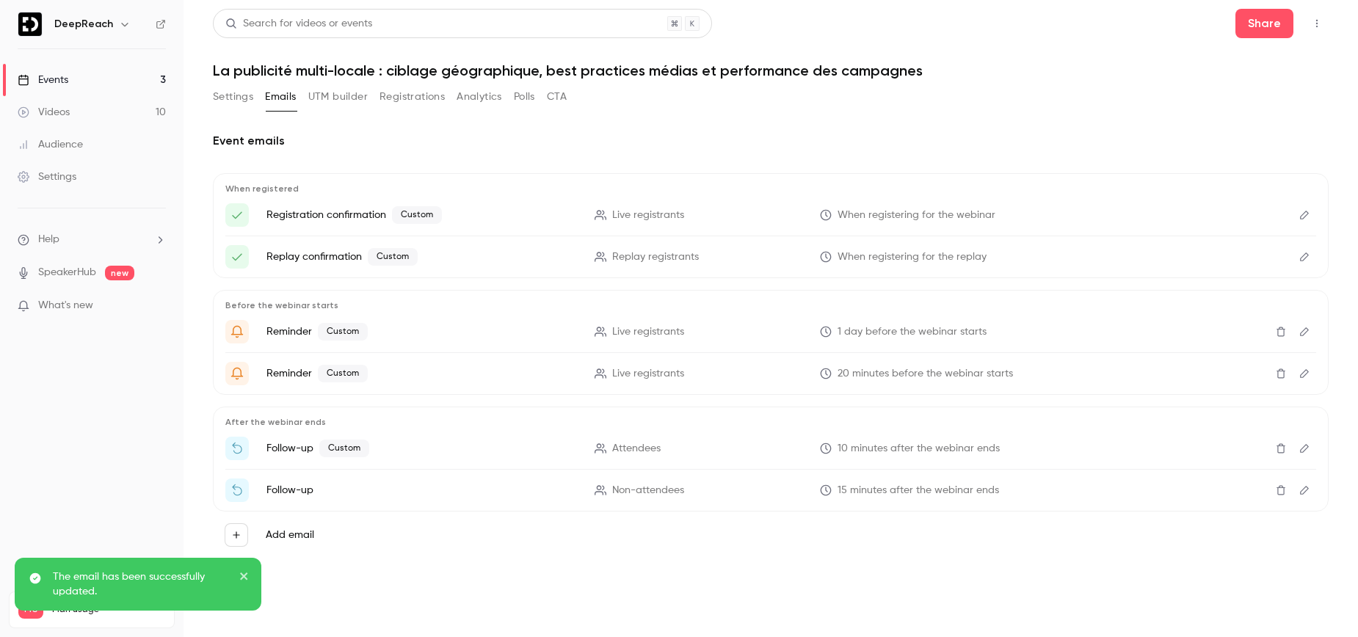
click at [1309, 494] on icon "Edit" at bounding box center [1305, 490] width 12 height 10
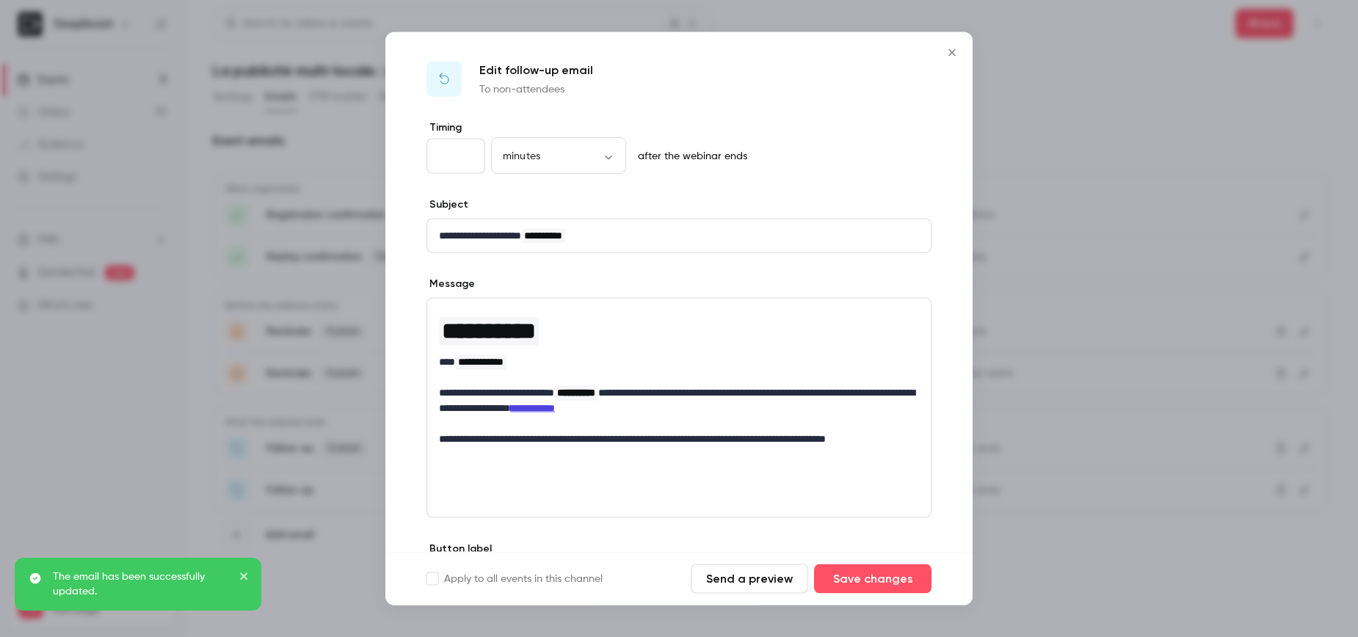
click at [746, 388] on p "**********" at bounding box center [679, 400] width 480 height 31
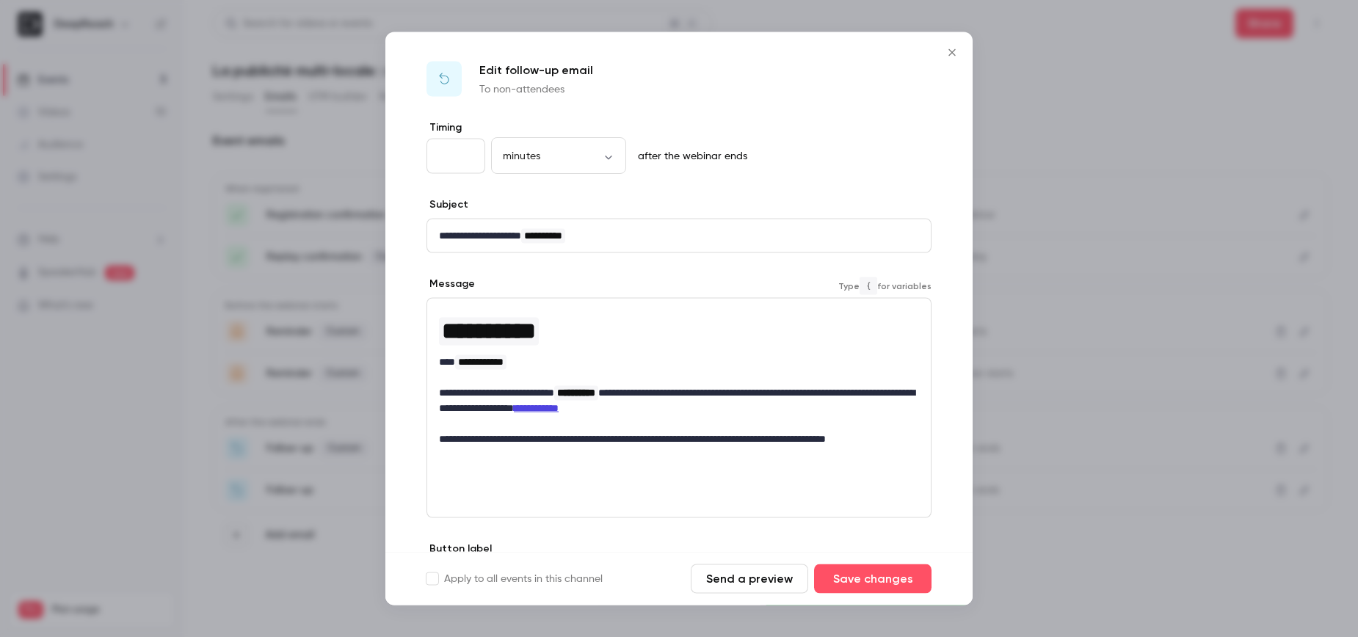
click at [446, 457] on p "**********" at bounding box center [679, 447] width 480 height 31
drag, startPoint x: 697, startPoint y: 440, endPoint x: 722, endPoint y: 458, distance: 31.0
click at [722, 458] on p "**********" at bounding box center [679, 447] width 480 height 31
click at [890, 587] on button "Save changes" at bounding box center [872, 579] width 117 height 29
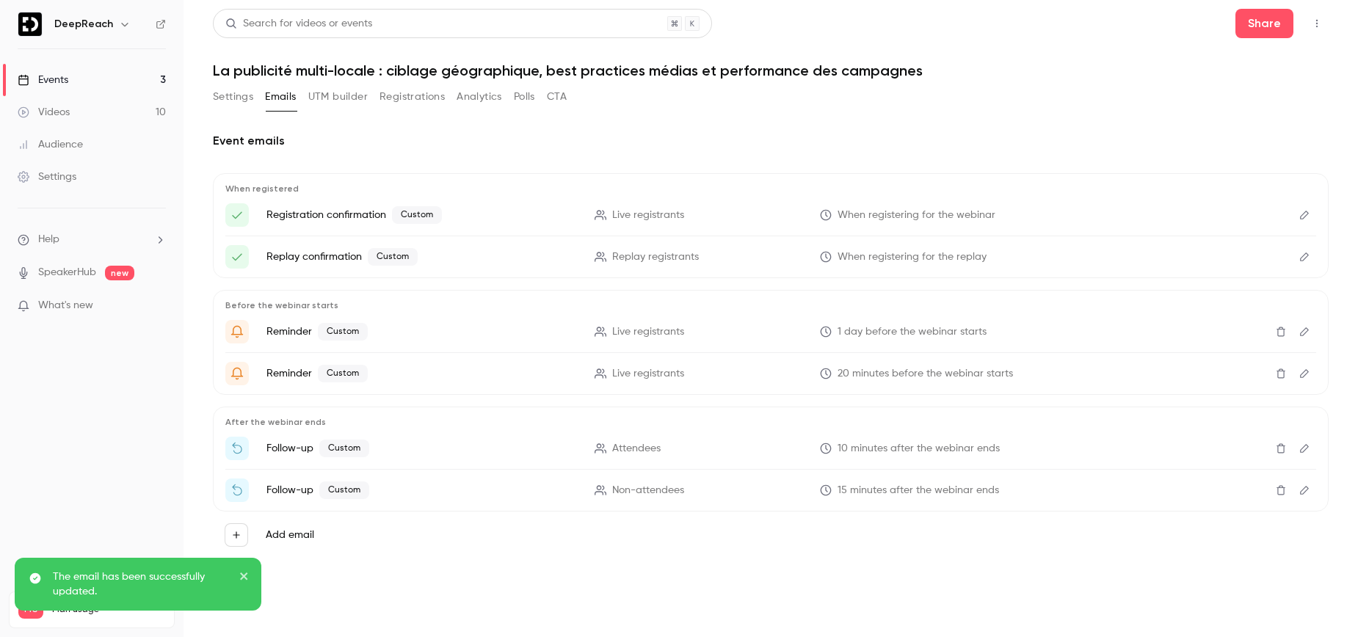
click at [236, 95] on button "Settings" at bounding box center [233, 96] width 40 height 23
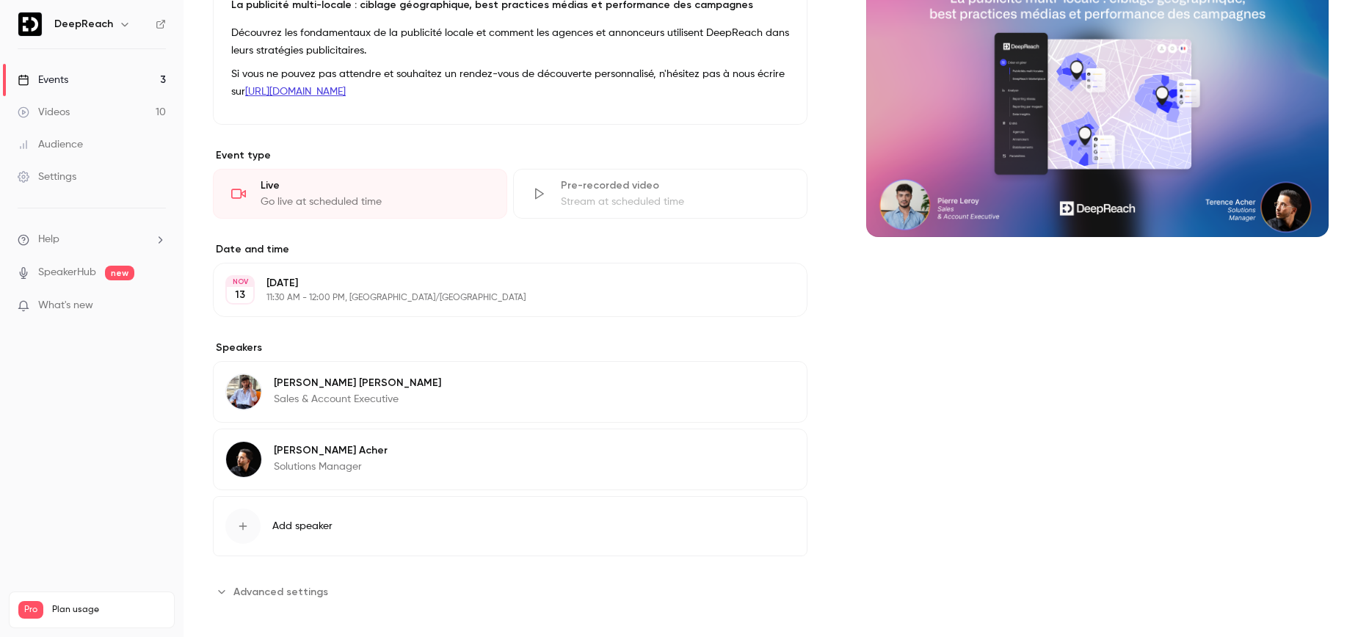
scroll to position [184, 0]
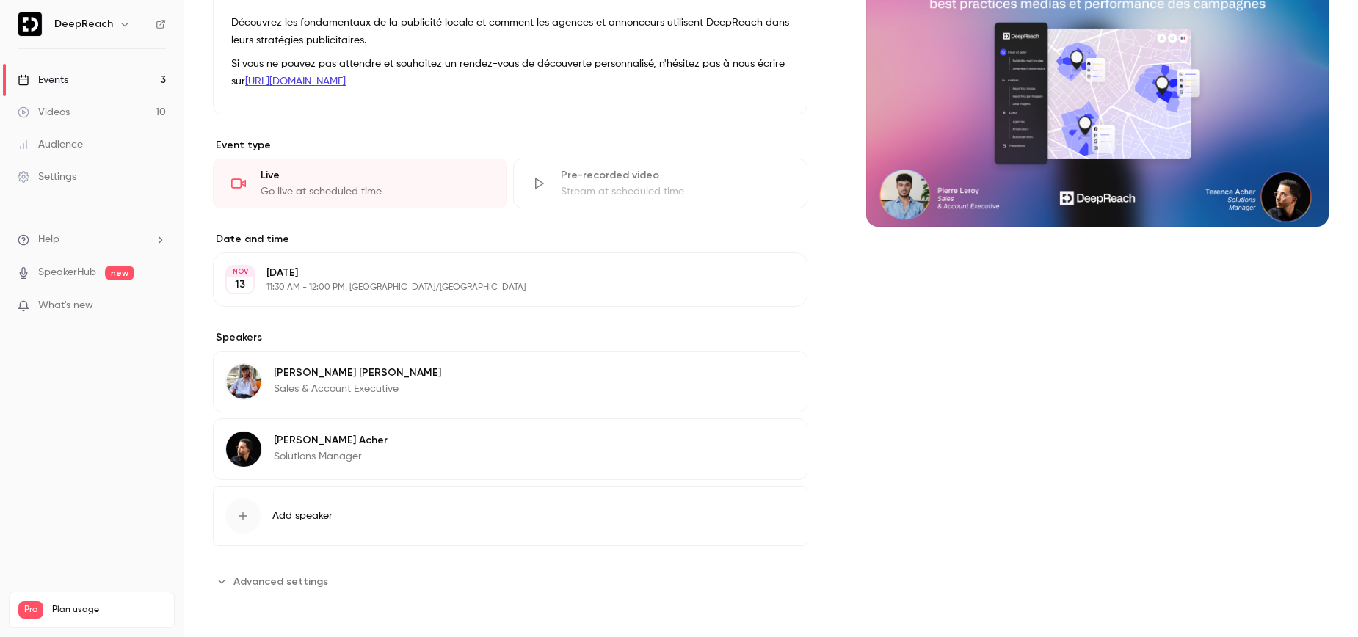
click at [305, 580] on span "Advanced settings" at bounding box center [280, 581] width 95 height 15
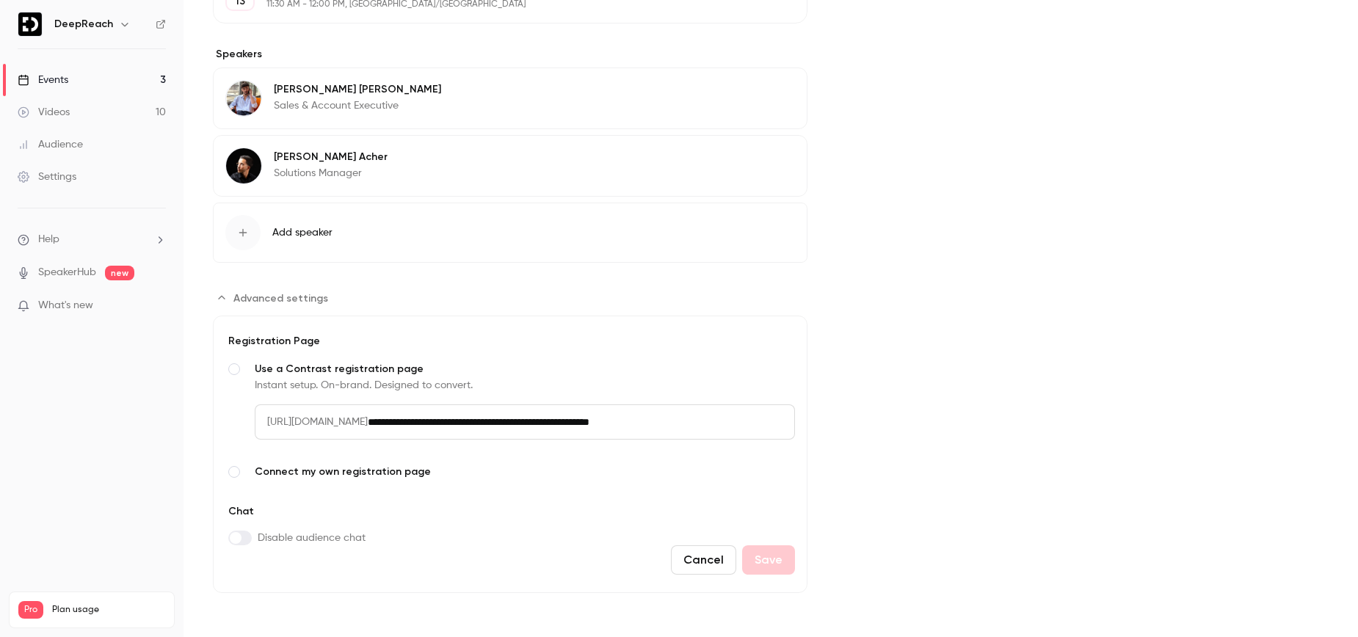
scroll to position [0, 0]
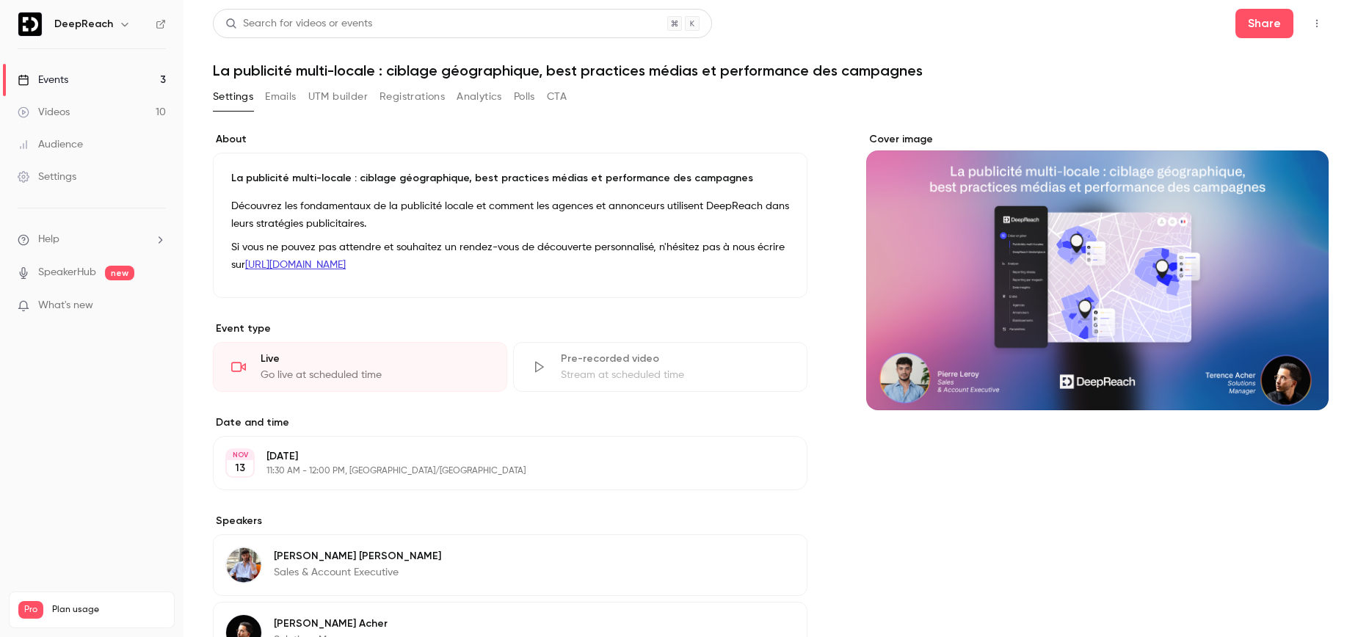
click at [63, 176] on div "Settings" at bounding box center [47, 177] width 59 height 15
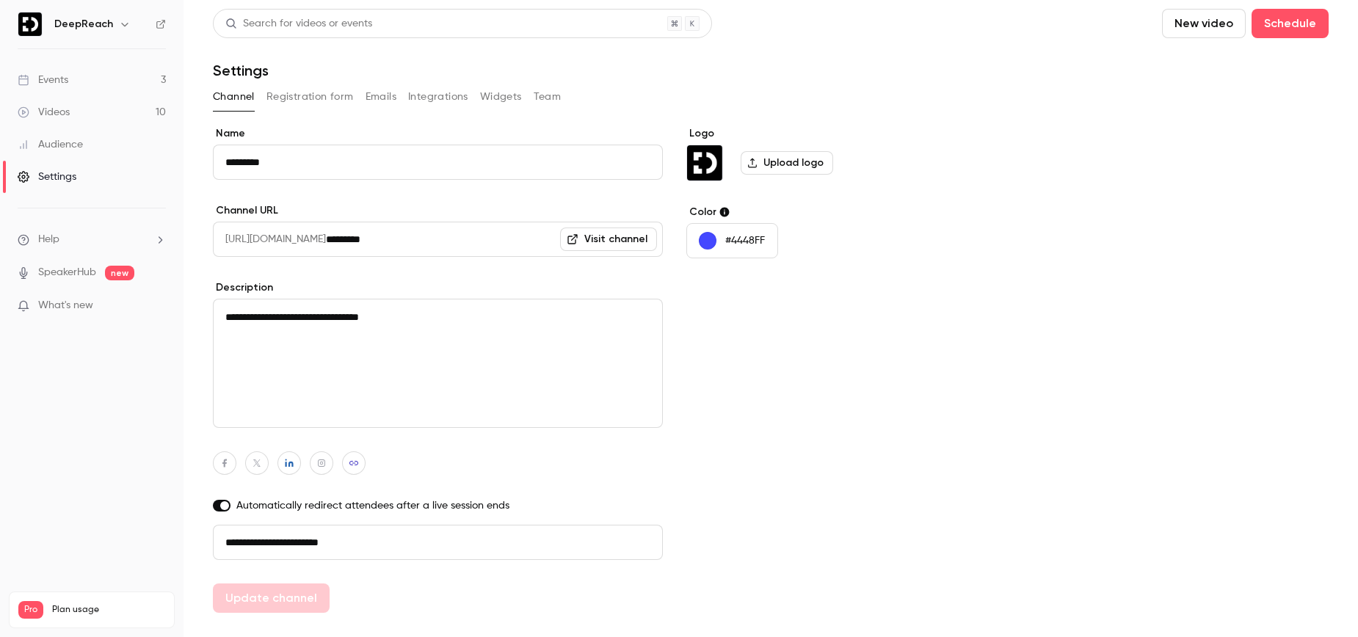
click at [65, 118] on div "Videos" at bounding box center [44, 112] width 52 height 15
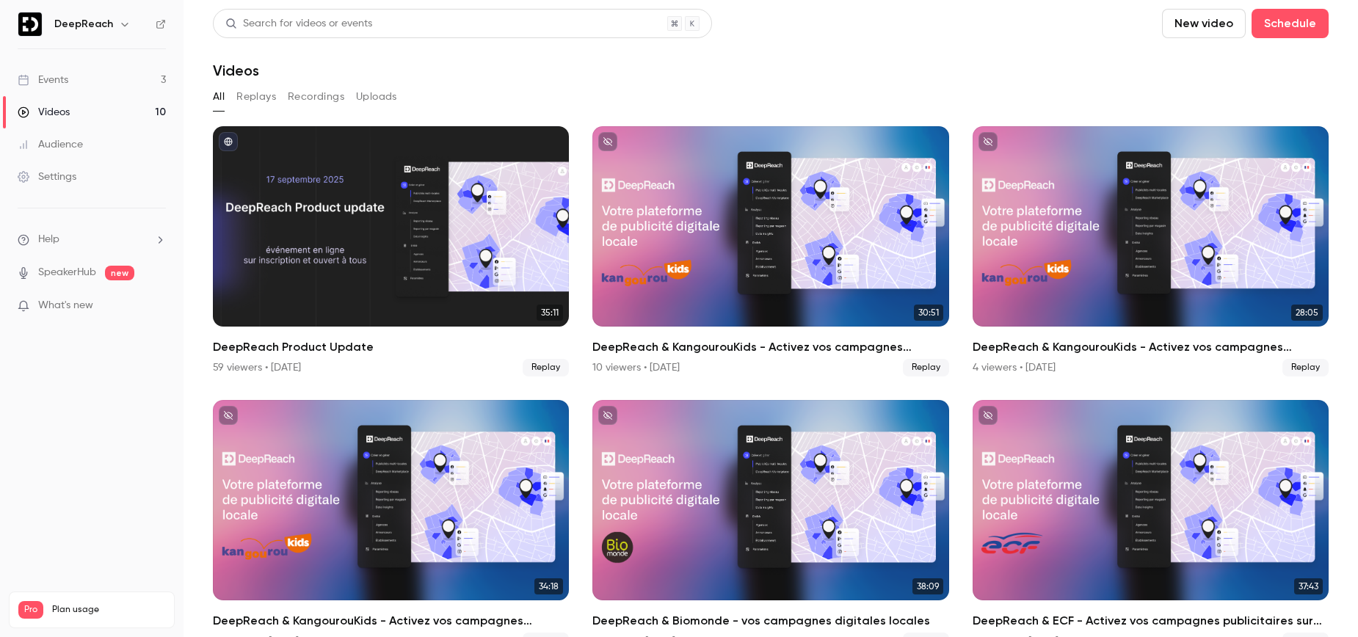
click at [78, 79] on link "Events 3" at bounding box center [92, 80] width 184 height 32
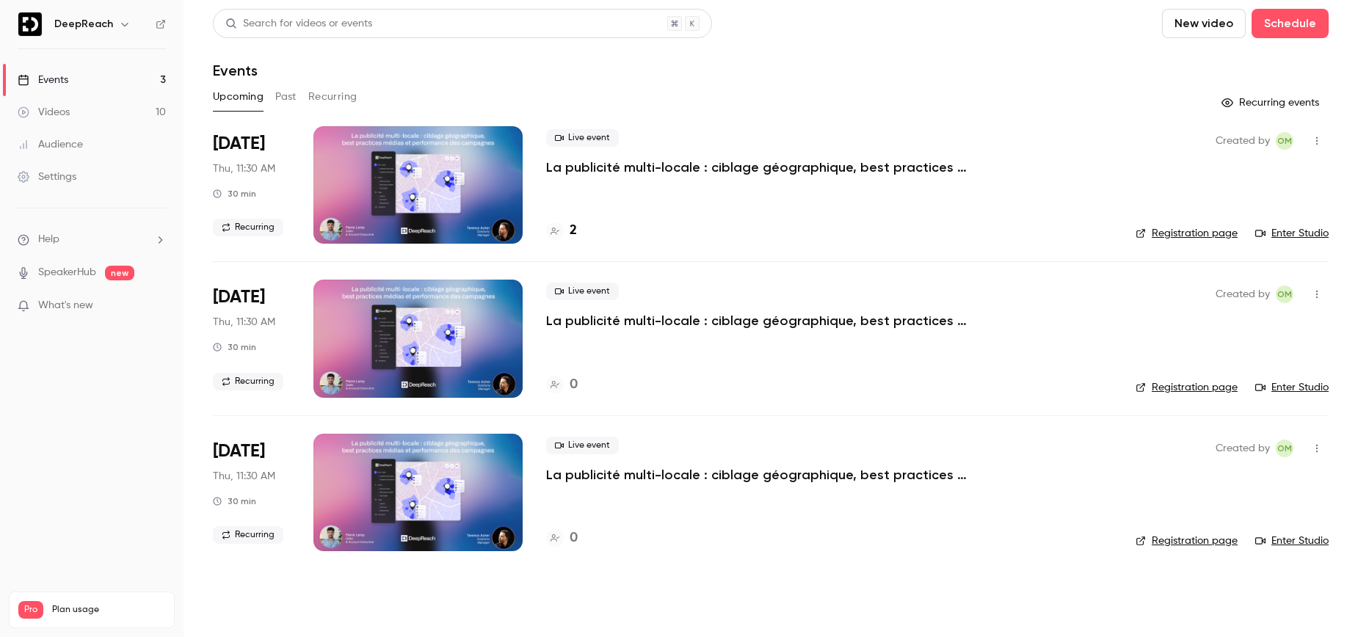
click at [101, 175] on link "Settings" at bounding box center [92, 177] width 184 height 32
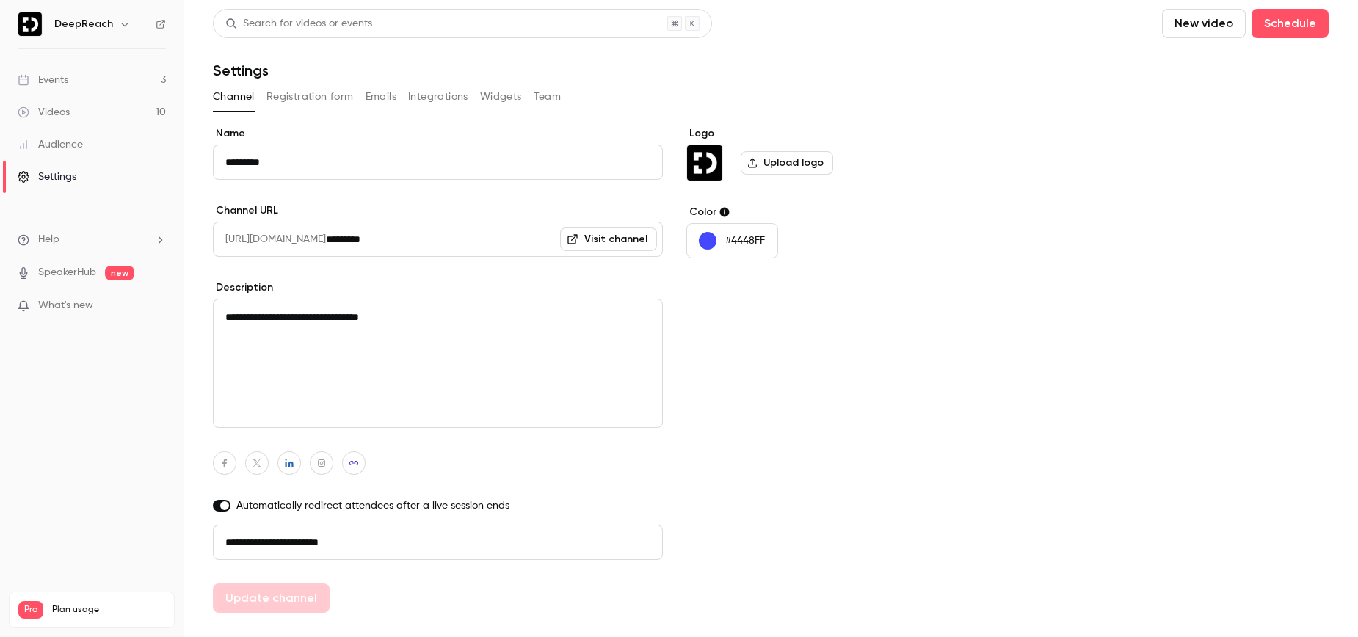
click at [586, 244] on link "Visit channel" at bounding box center [608, 239] width 97 height 23
click at [54, 76] on div "Events" at bounding box center [43, 80] width 51 height 15
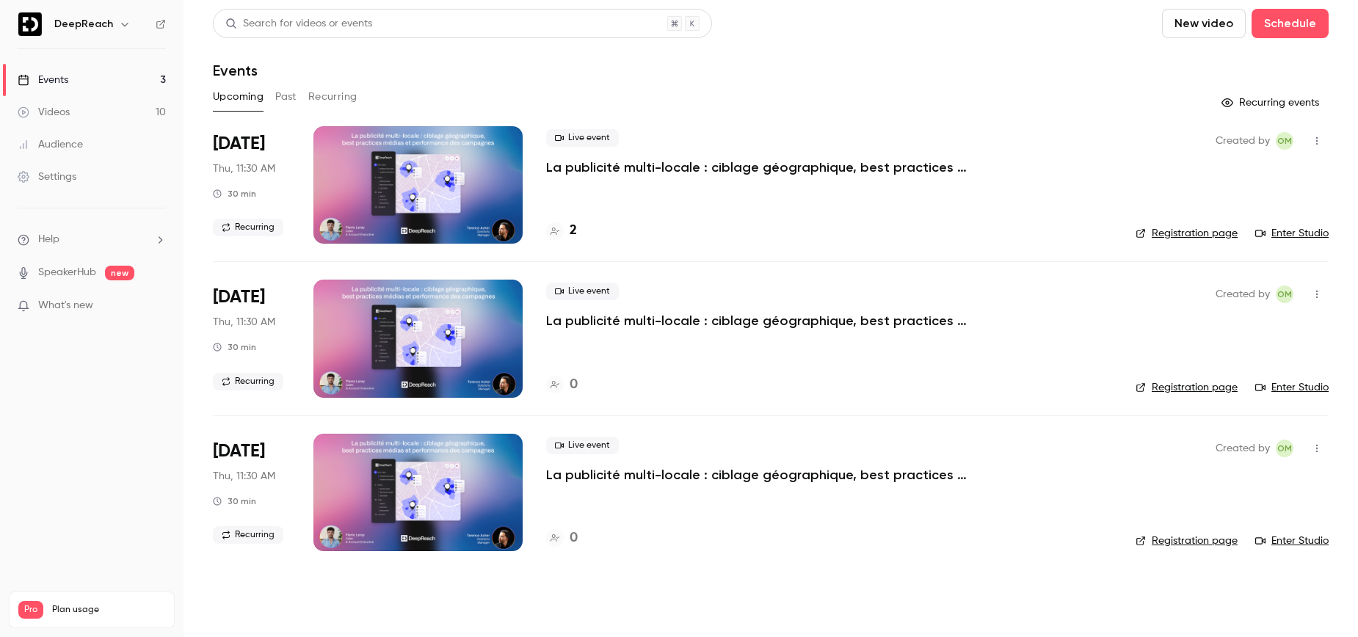
click at [101, 26] on h6 "DeepReach" at bounding box center [83, 24] width 59 height 15
click at [120, 22] on icon "button" at bounding box center [125, 24] width 12 height 12
click at [120, 22] on div at bounding box center [679, 318] width 1358 height 637
click at [1175, 231] on link "Registration page" at bounding box center [1187, 233] width 102 height 15
click at [53, 181] on div "Settings" at bounding box center [47, 177] width 59 height 15
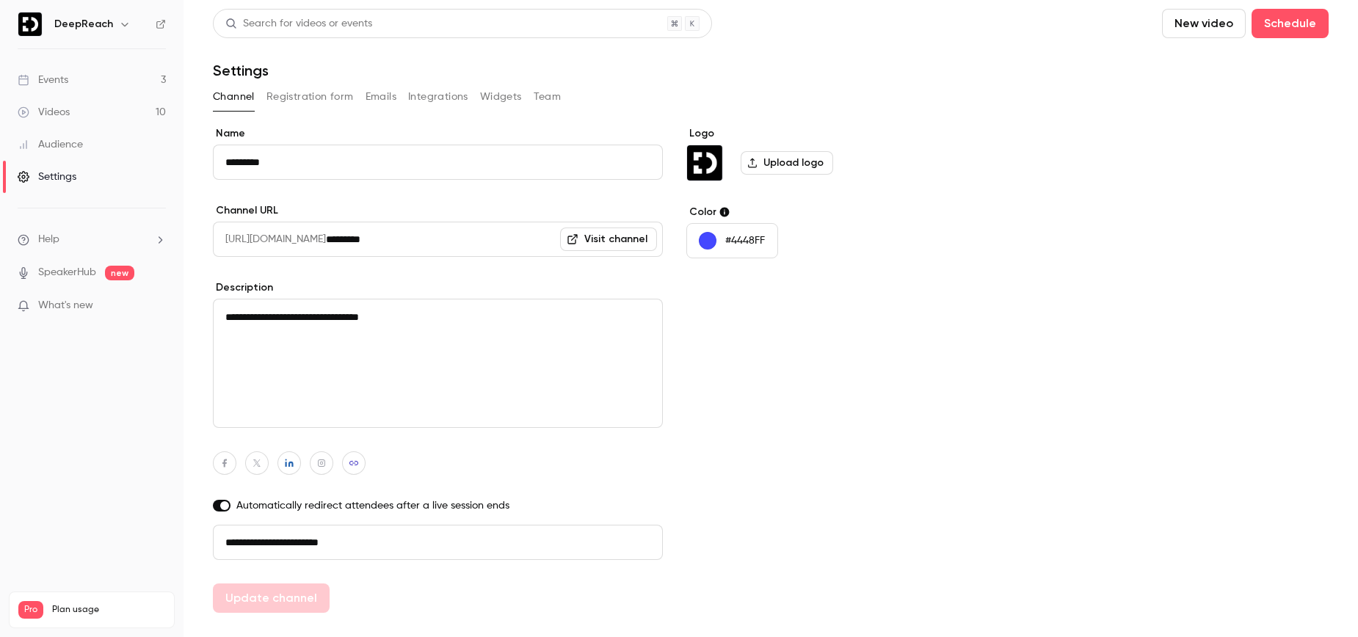
click at [297, 105] on button "Registration form" at bounding box center [310, 96] width 87 height 23
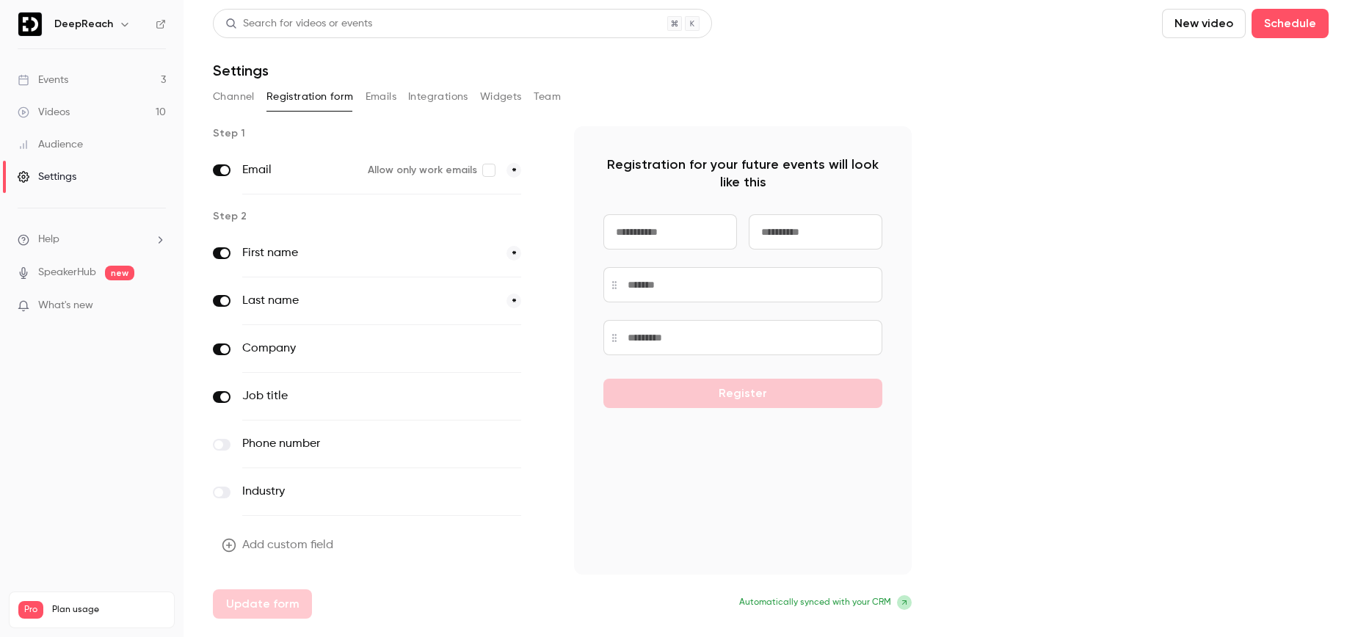
click at [369, 97] on button "Emails" at bounding box center [381, 96] width 31 height 23
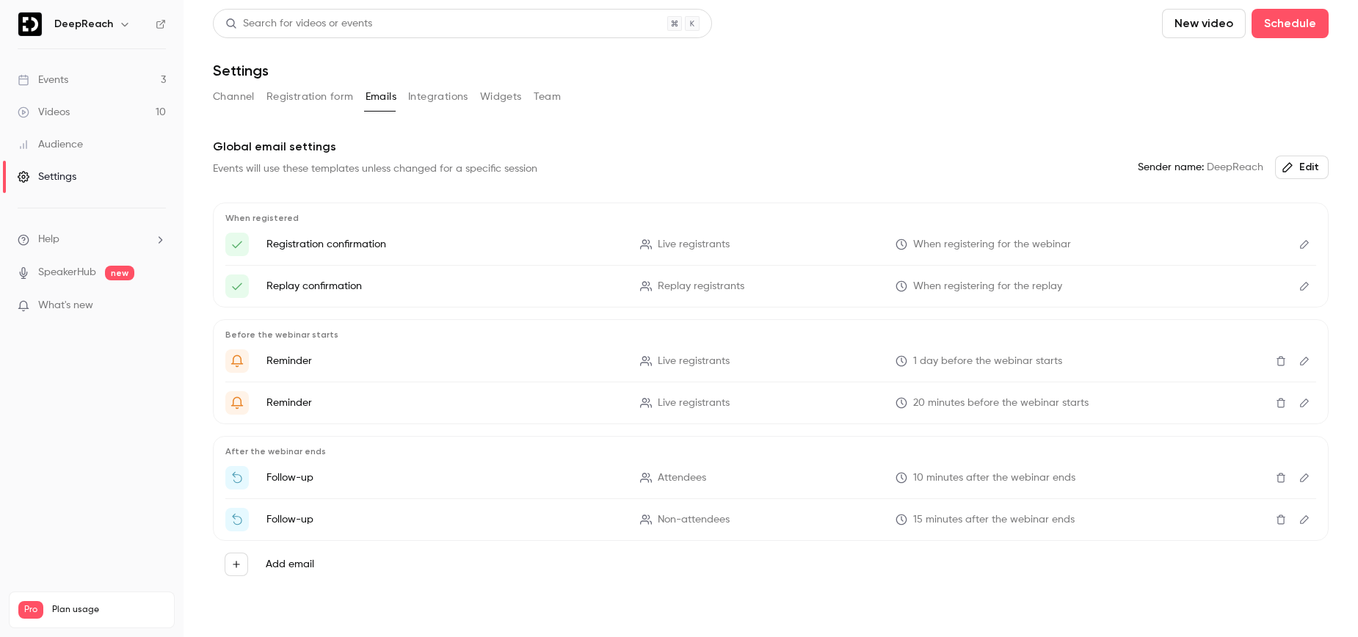
click at [297, 102] on button "Registration form" at bounding box center [310, 96] width 87 height 23
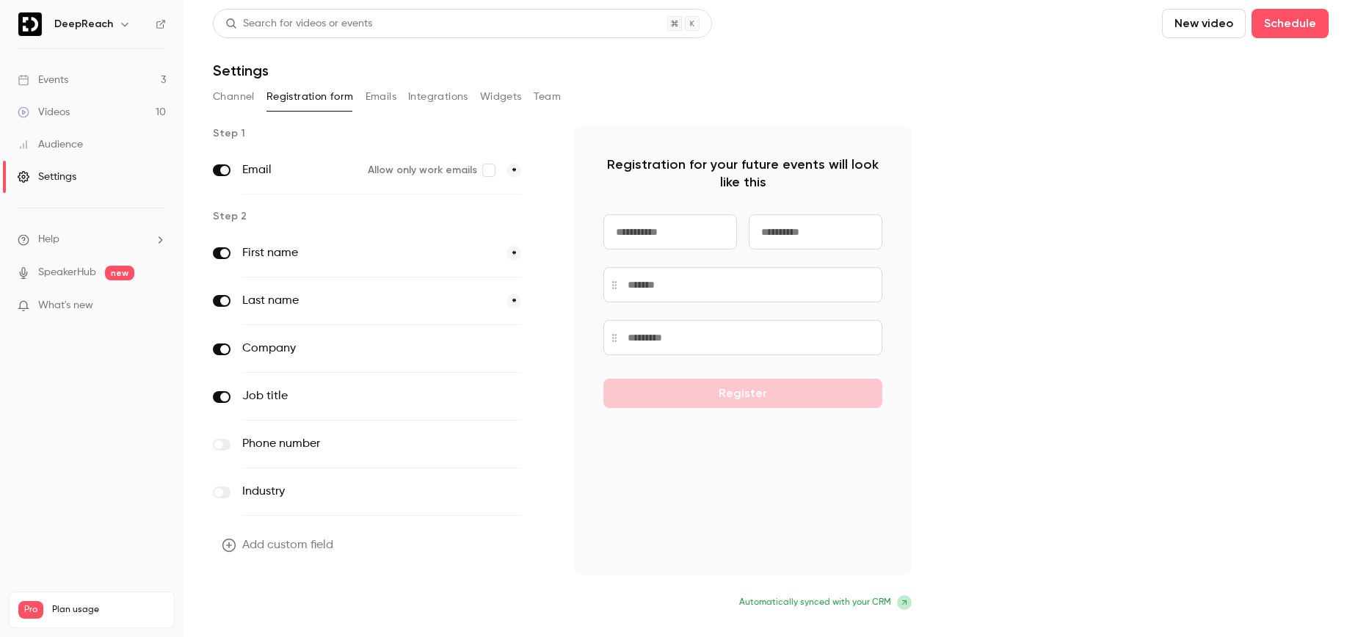
click at [263, 603] on button "Update form" at bounding box center [262, 604] width 99 height 29
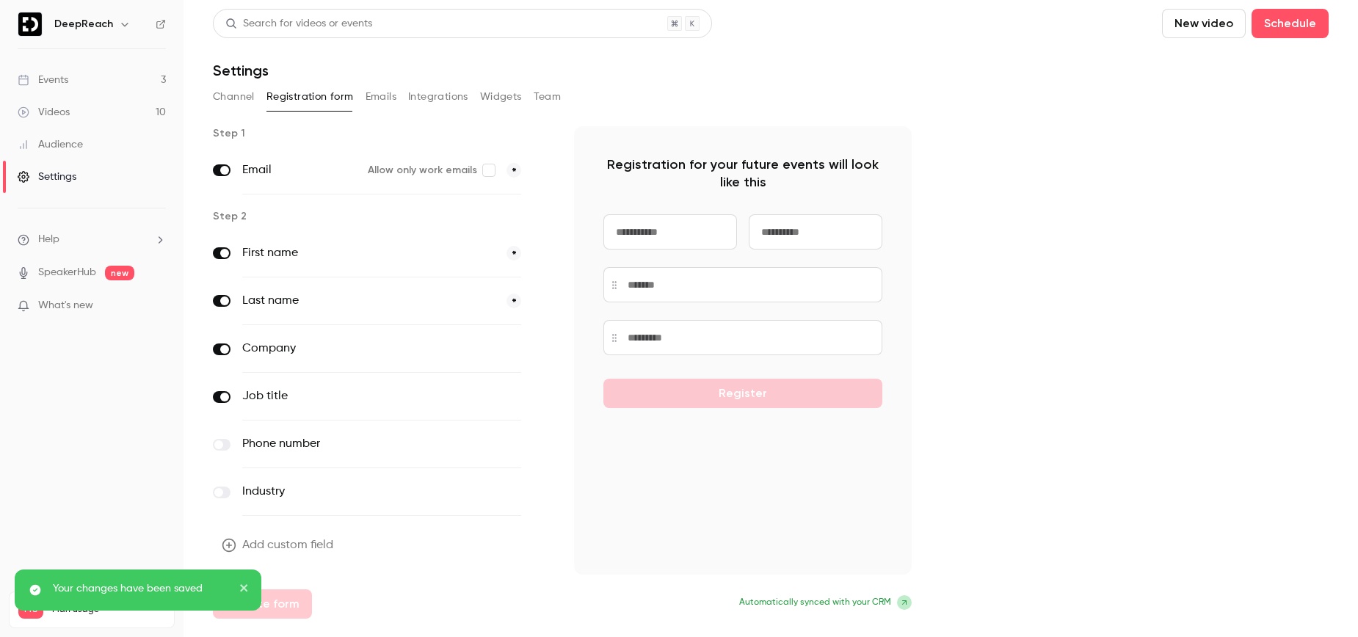
click at [377, 98] on button "Emails" at bounding box center [381, 96] width 31 height 23
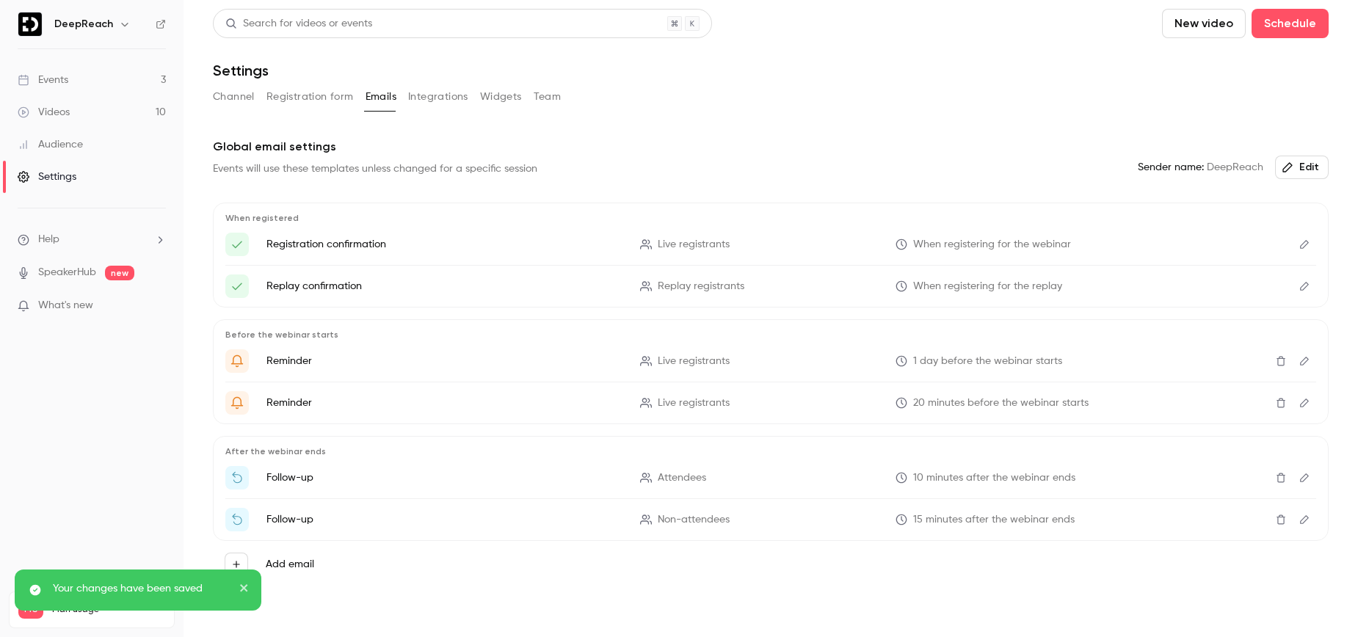
click at [436, 101] on button "Integrations" at bounding box center [438, 96] width 60 height 23
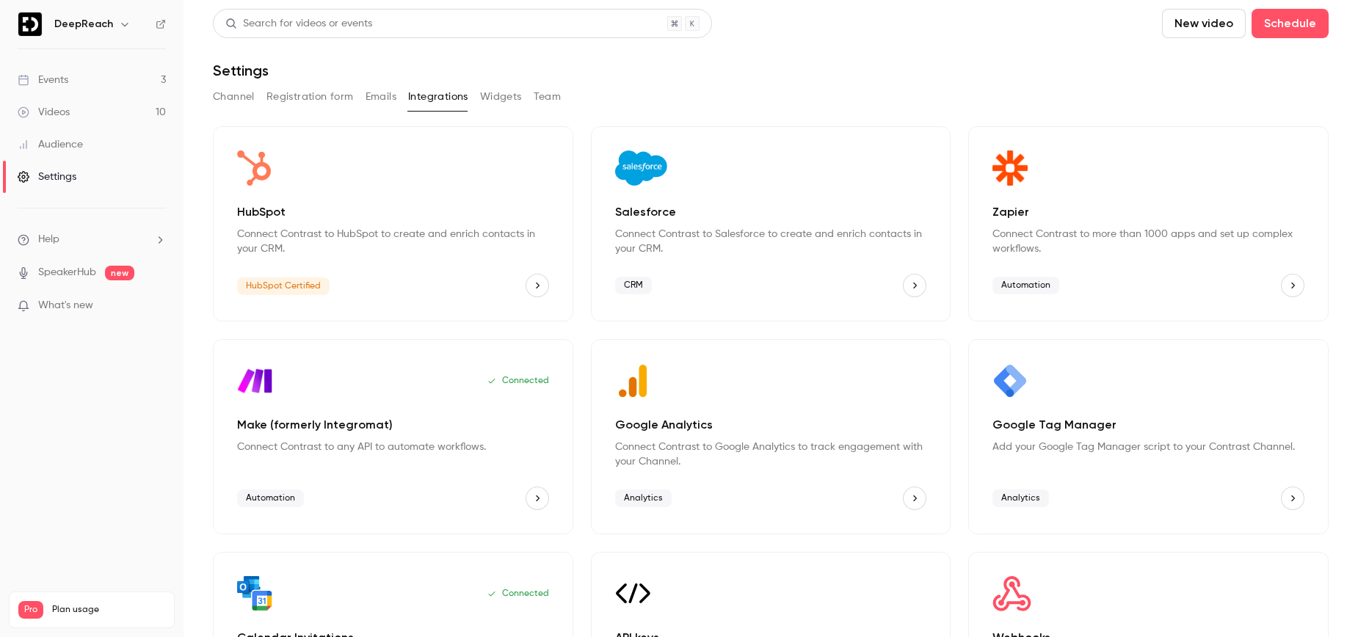
click at [509, 102] on button "Widgets" at bounding box center [501, 96] width 42 height 23
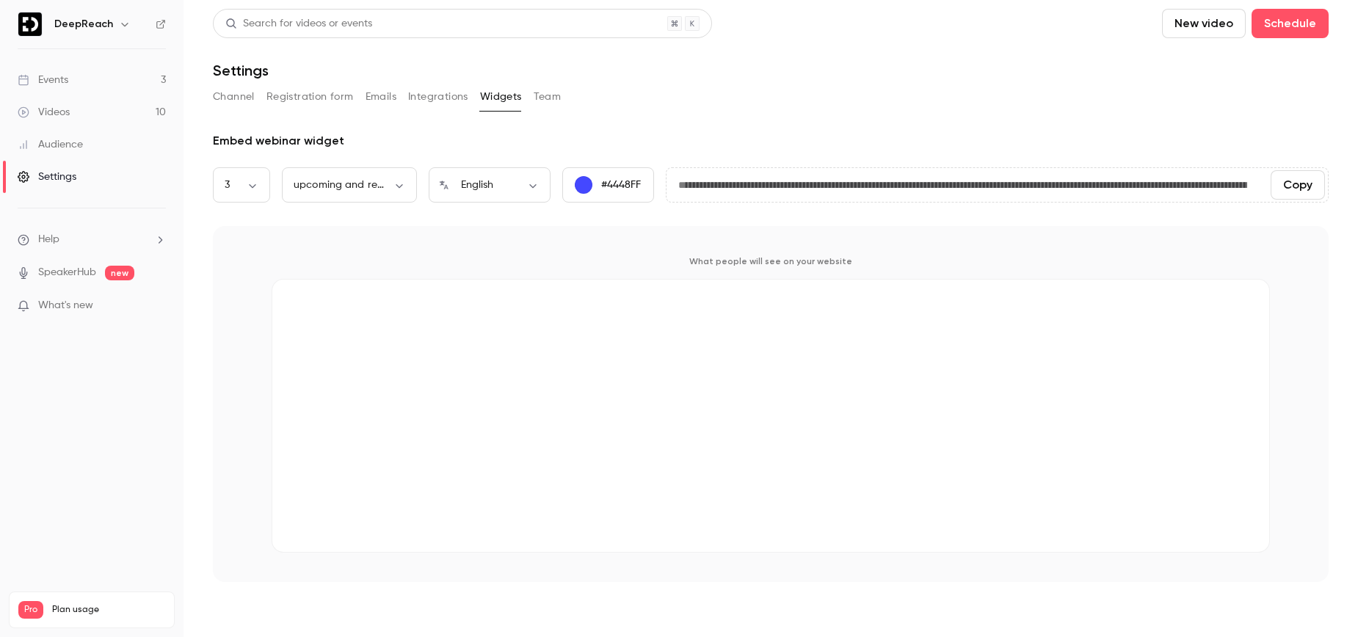
click at [548, 100] on button "Team" at bounding box center [548, 96] width 28 height 23
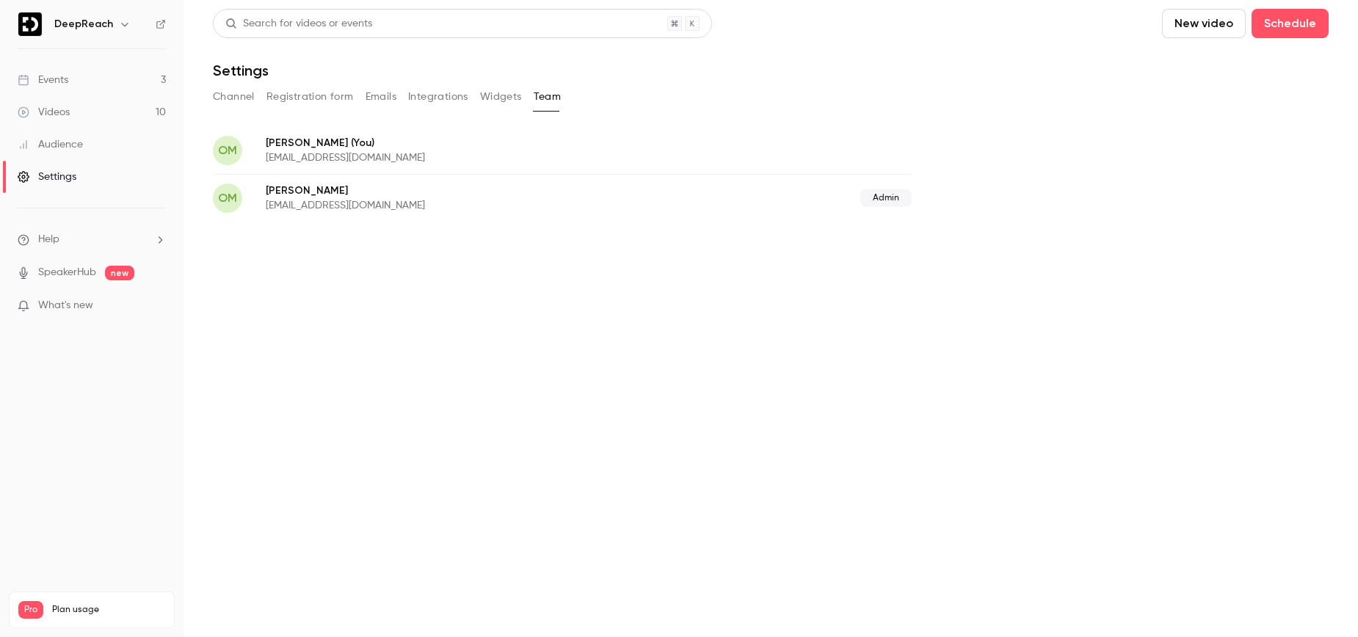
click at [223, 88] on button "Channel" at bounding box center [234, 96] width 42 height 23
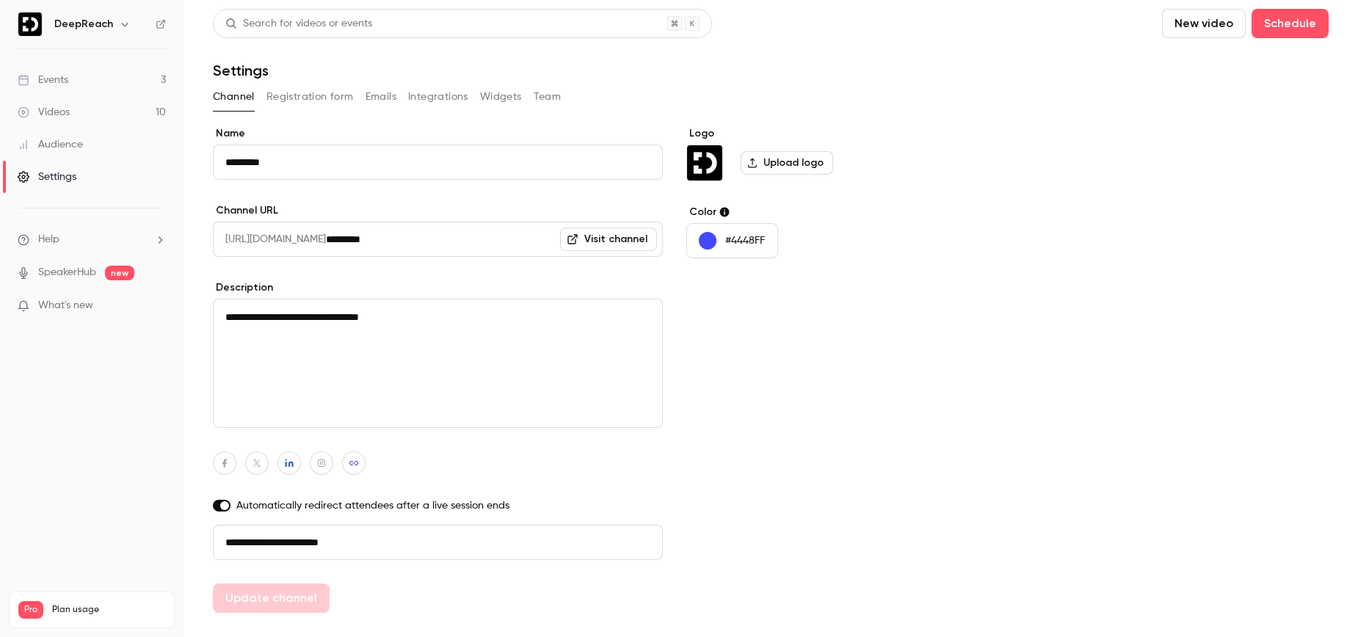
click at [73, 238] on li "Help" at bounding box center [92, 239] width 148 height 15
click at [225, 211] on link "Talk to [GEOGRAPHIC_DATA]" at bounding box center [270, 223] width 161 height 39
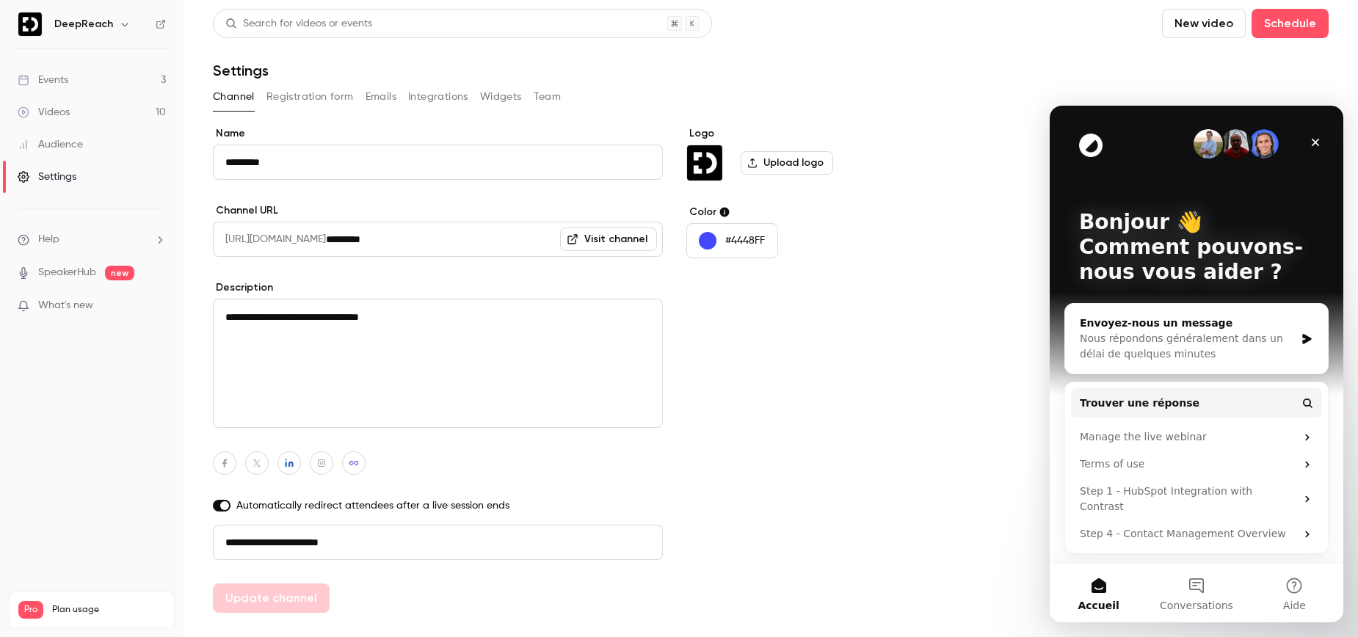
click at [1200, 343] on div "Nous répondons généralement dans un délai de quelques minutes" at bounding box center [1187, 346] width 215 height 31
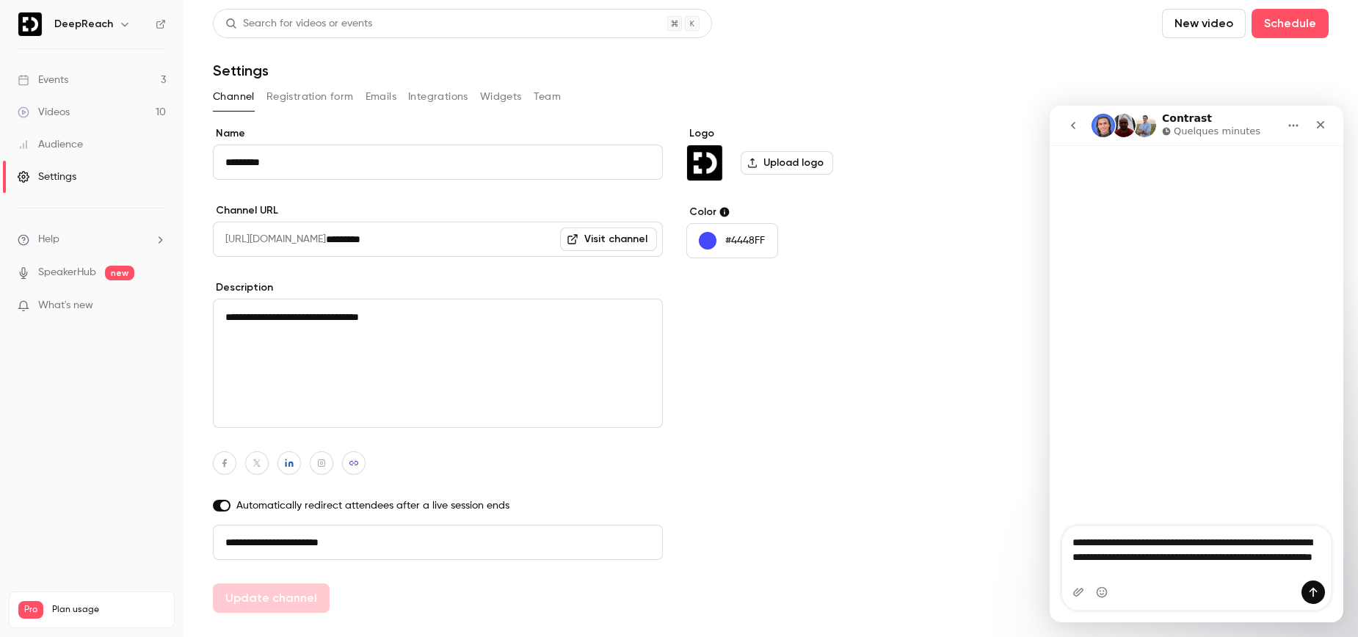
type textarea "**********"
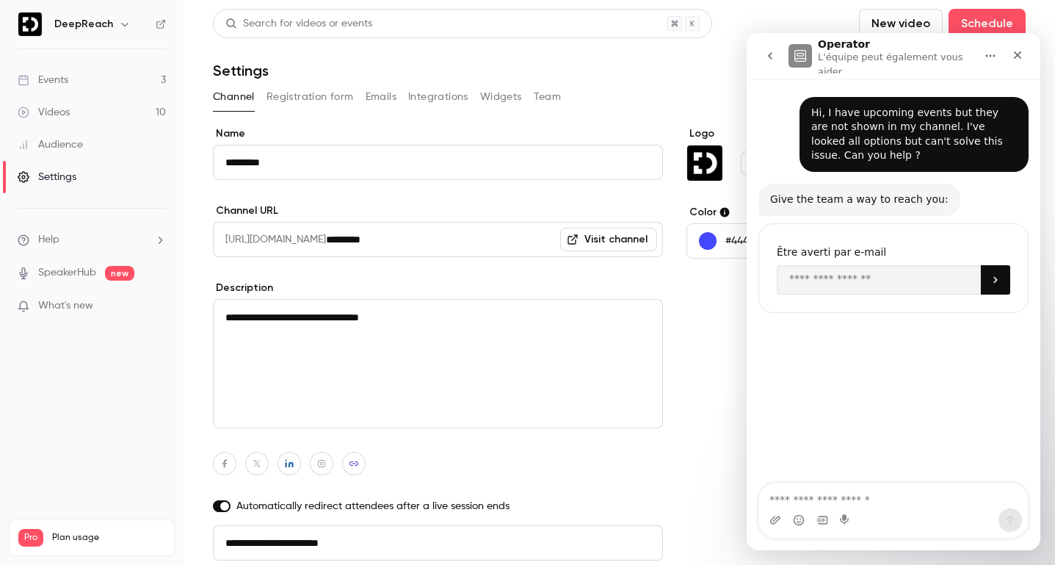
click at [891, 197] on div "Give the team a way to reach you:" at bounding box center [859, 199] width 178 height 15
